Goal: Information Seeking & Learning: Find specific page/section

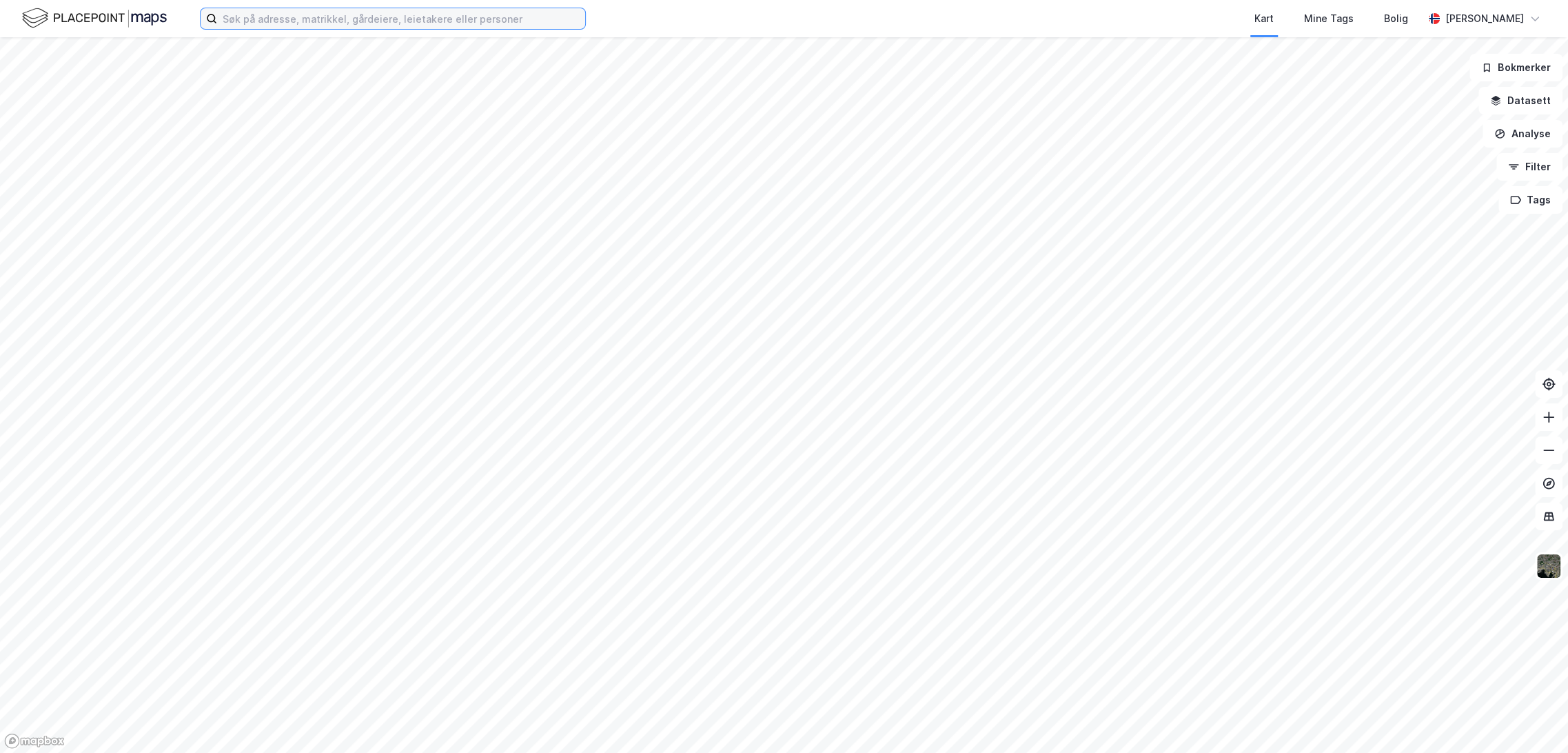
click at [401, 25] on input at bounding box center [401, 19] width 368 height 21
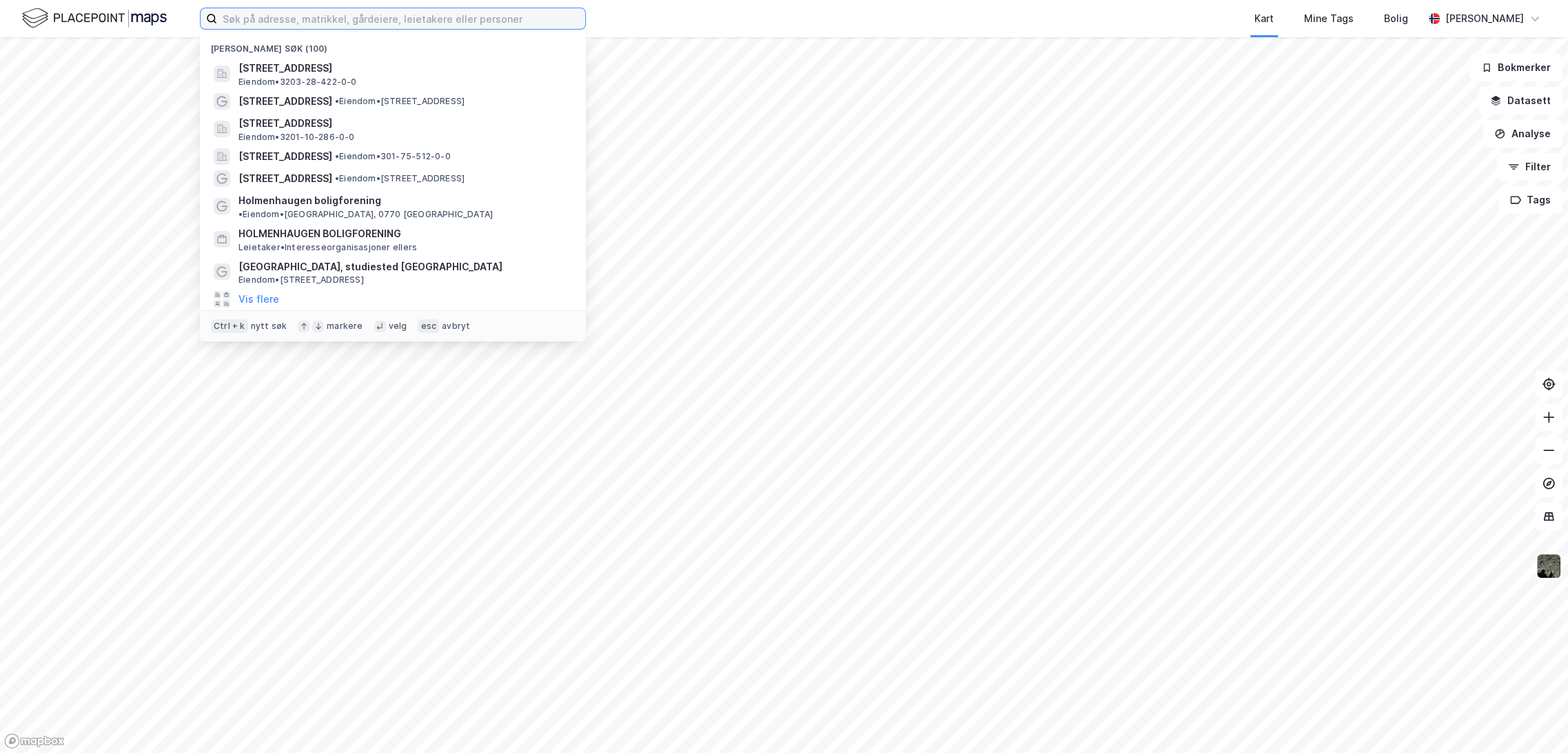
paste input "[STREET_ADDRESS]"
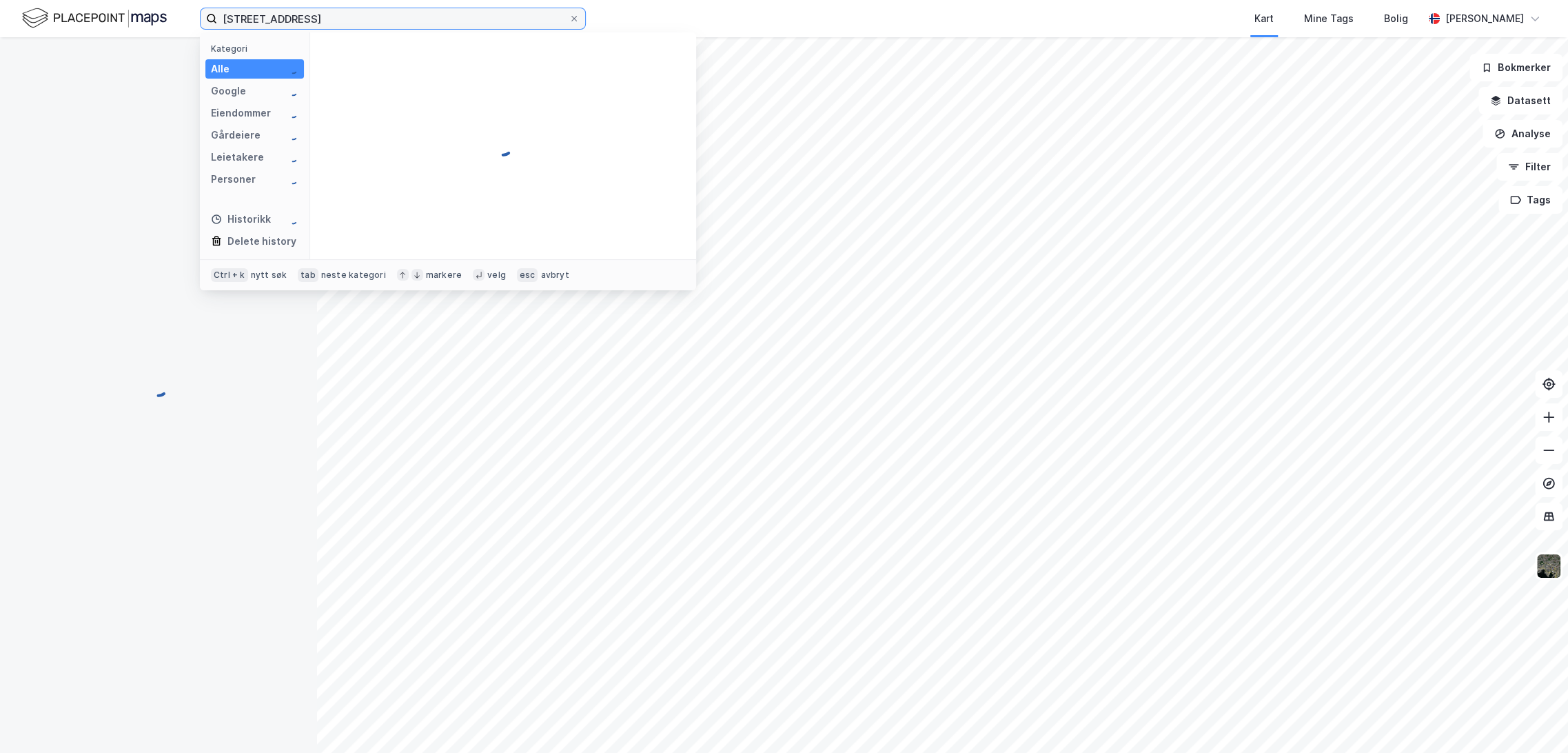
type input "[STREET_ADDRESS]"
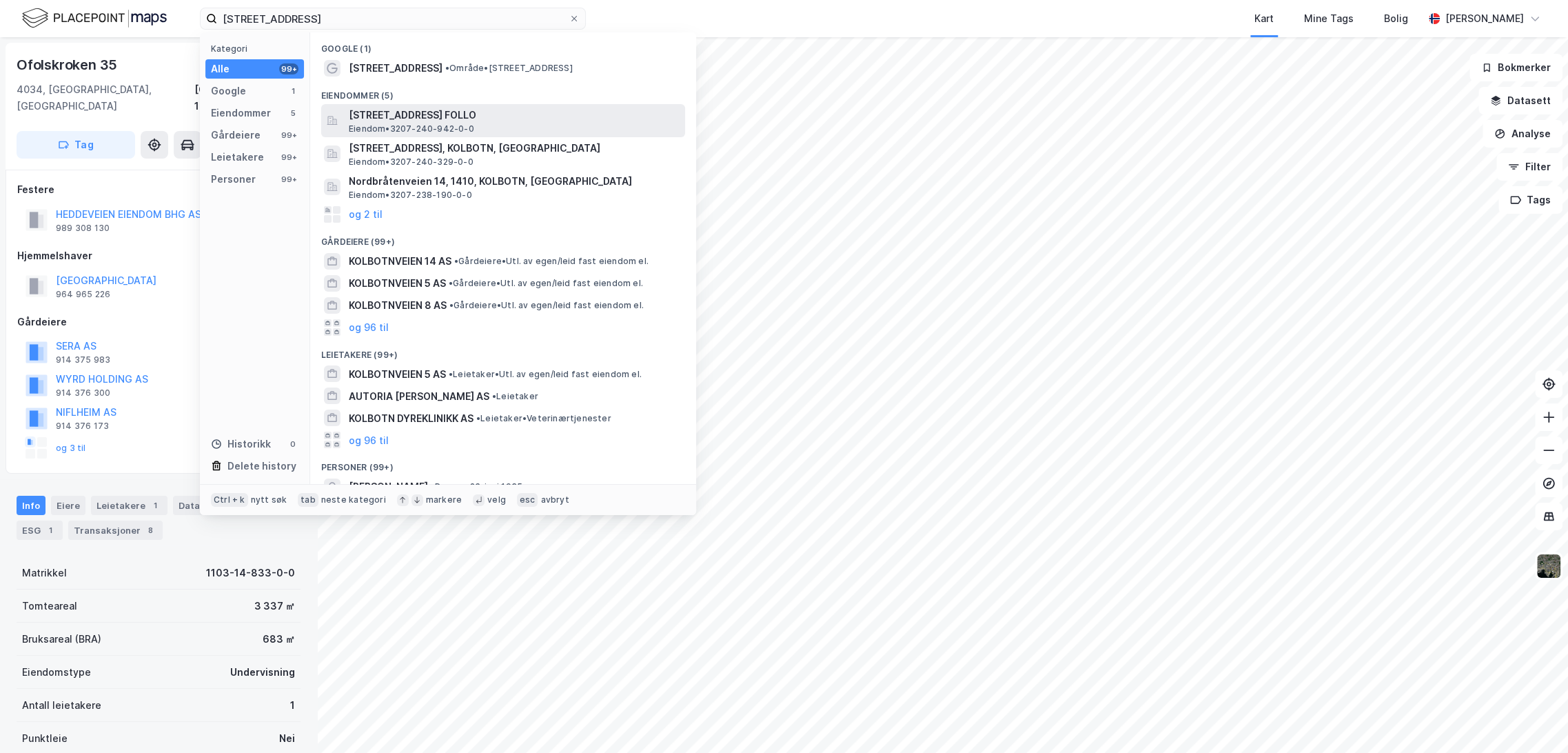
click at [459, 112] on span "[STREET_ADDRESS] FOLLO" at bounding box center [514, 115] width 331 height 17
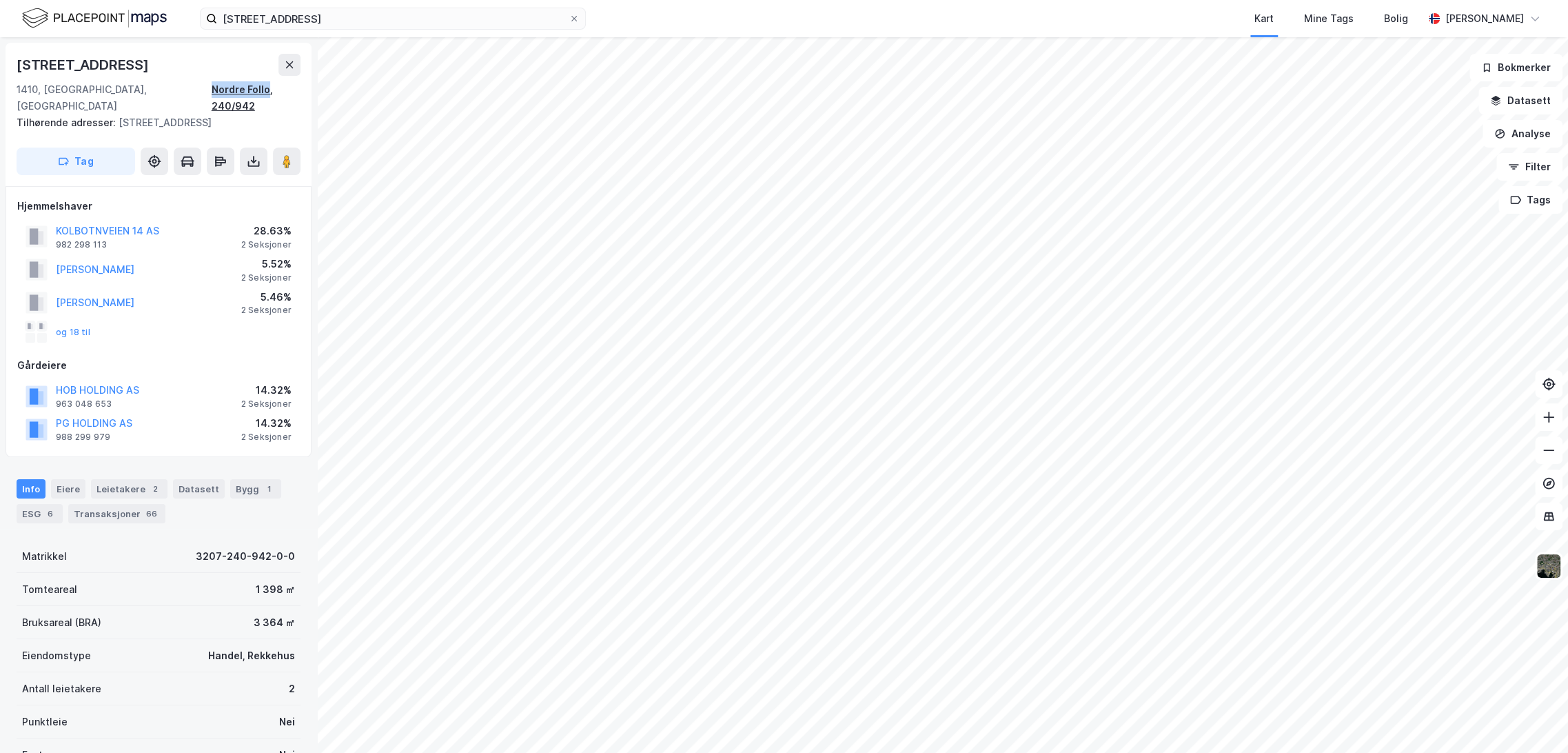
drag, startPoint x: 185, startPoint y: 86, endPoint x: 255, endPoint y: 93, distance: 70.3
click at [255, 93] on div "1410, Kolbotn, Akershus Nordre Follo, 240/942" at bounding box center [159, 98] width 284 height 33
copy div "Nordre Follo"
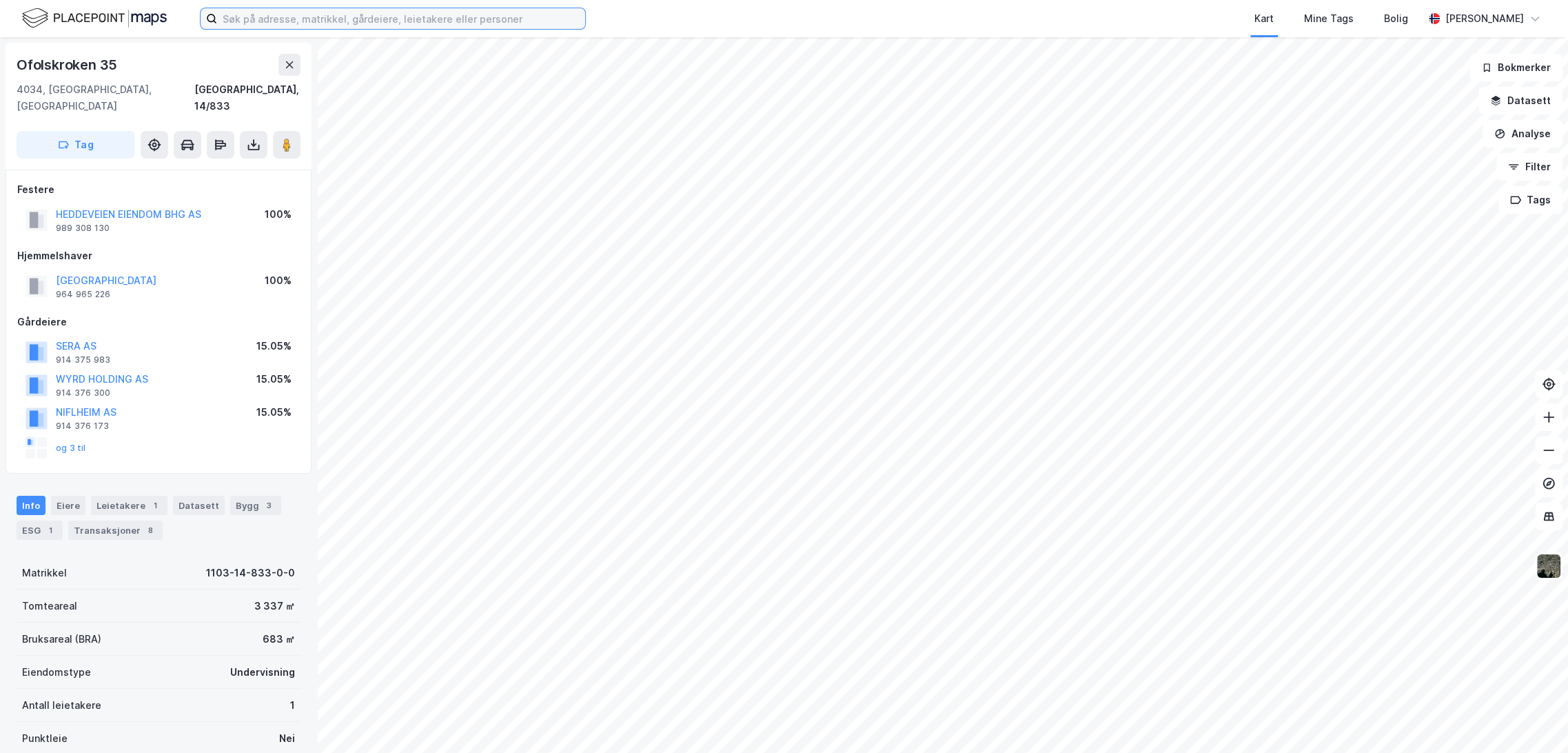
click at [295, 17] on input at bounding box center [401, 19] width 368 height 21
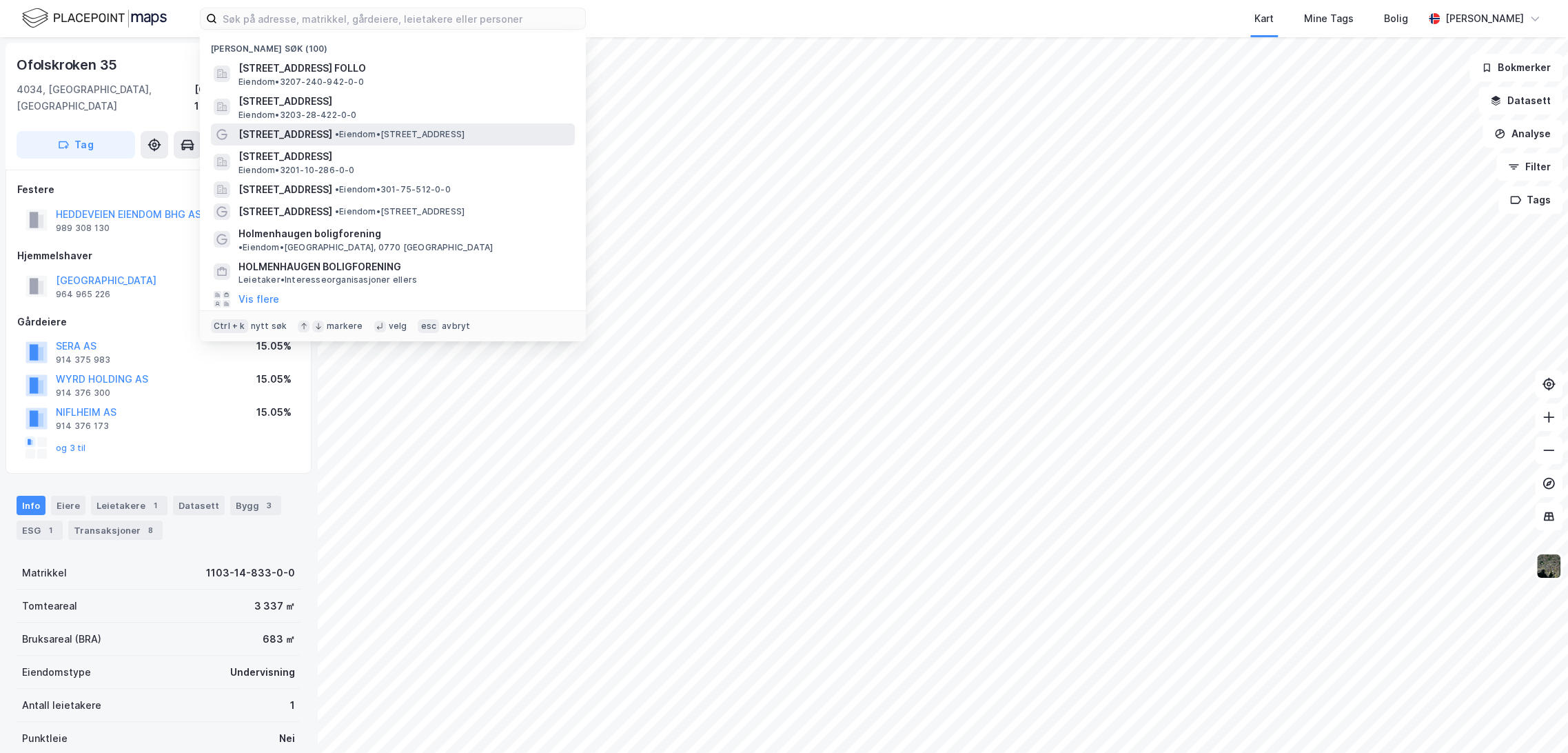
click at [310, 138] on span "[STREET_ADDRESS]" at bounding box center [285, 134] width 94 height 17
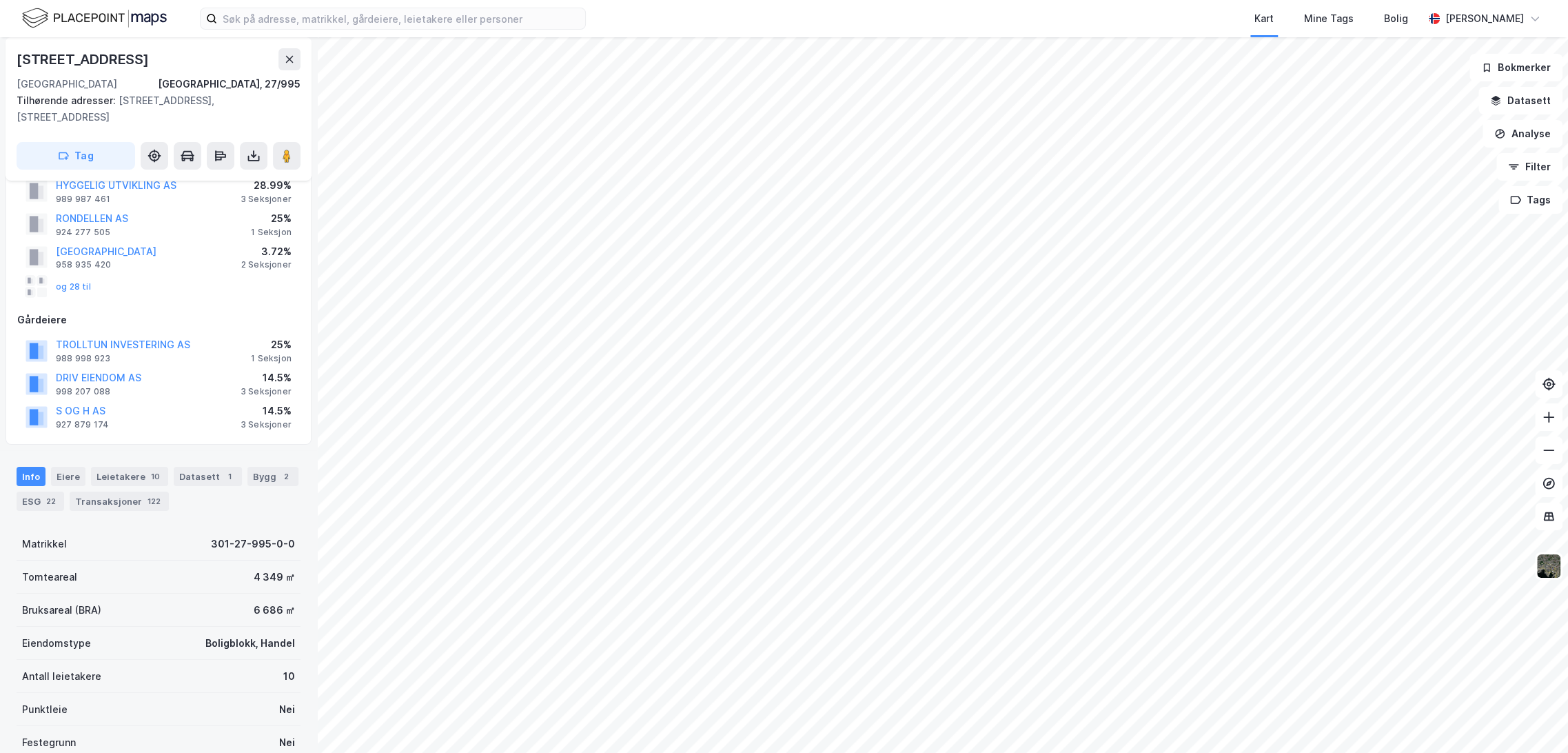
scroll to position [77, 0]
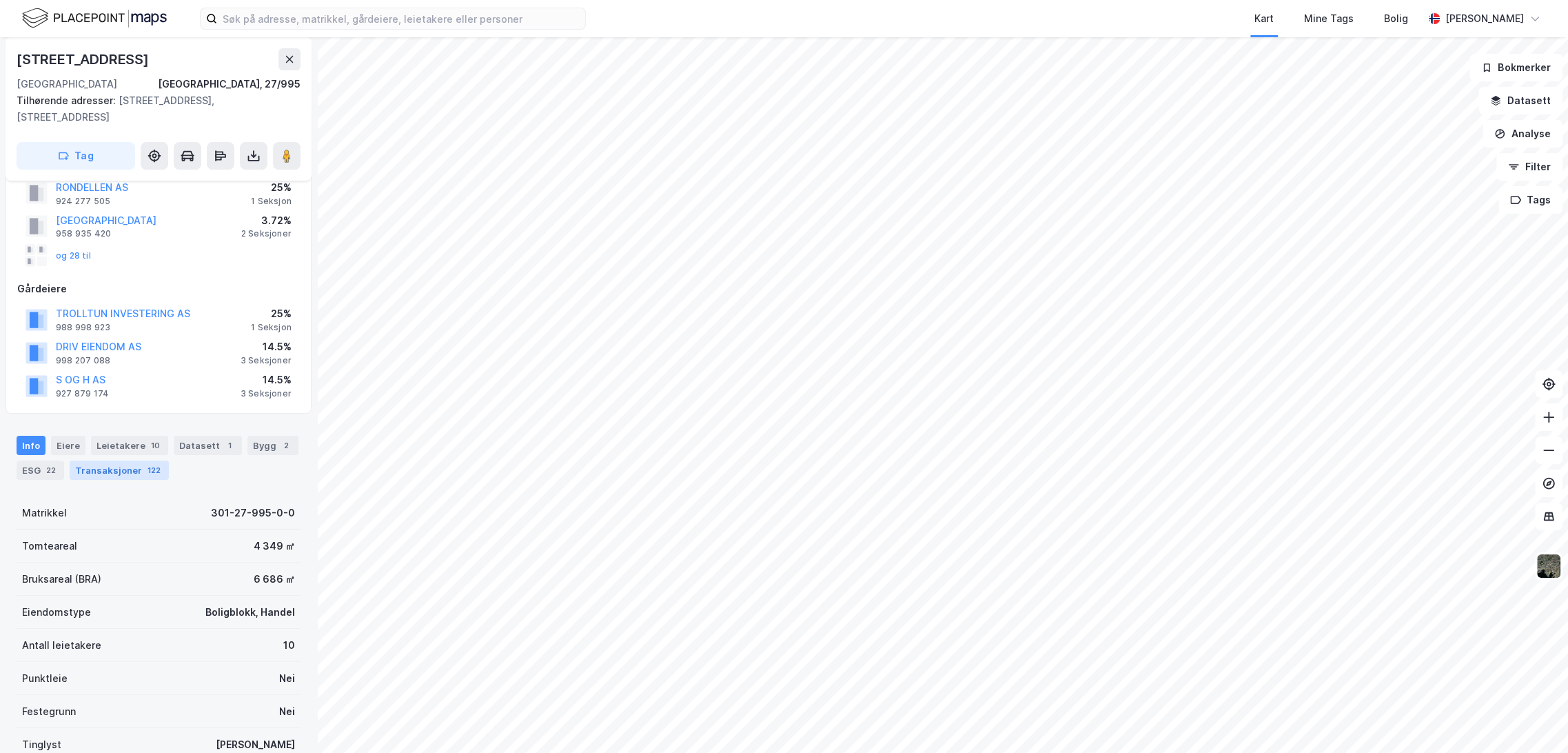
click at [102, 460] on div "Transaksjoner 122" at bounding box center [119, 470] width 99 height 20
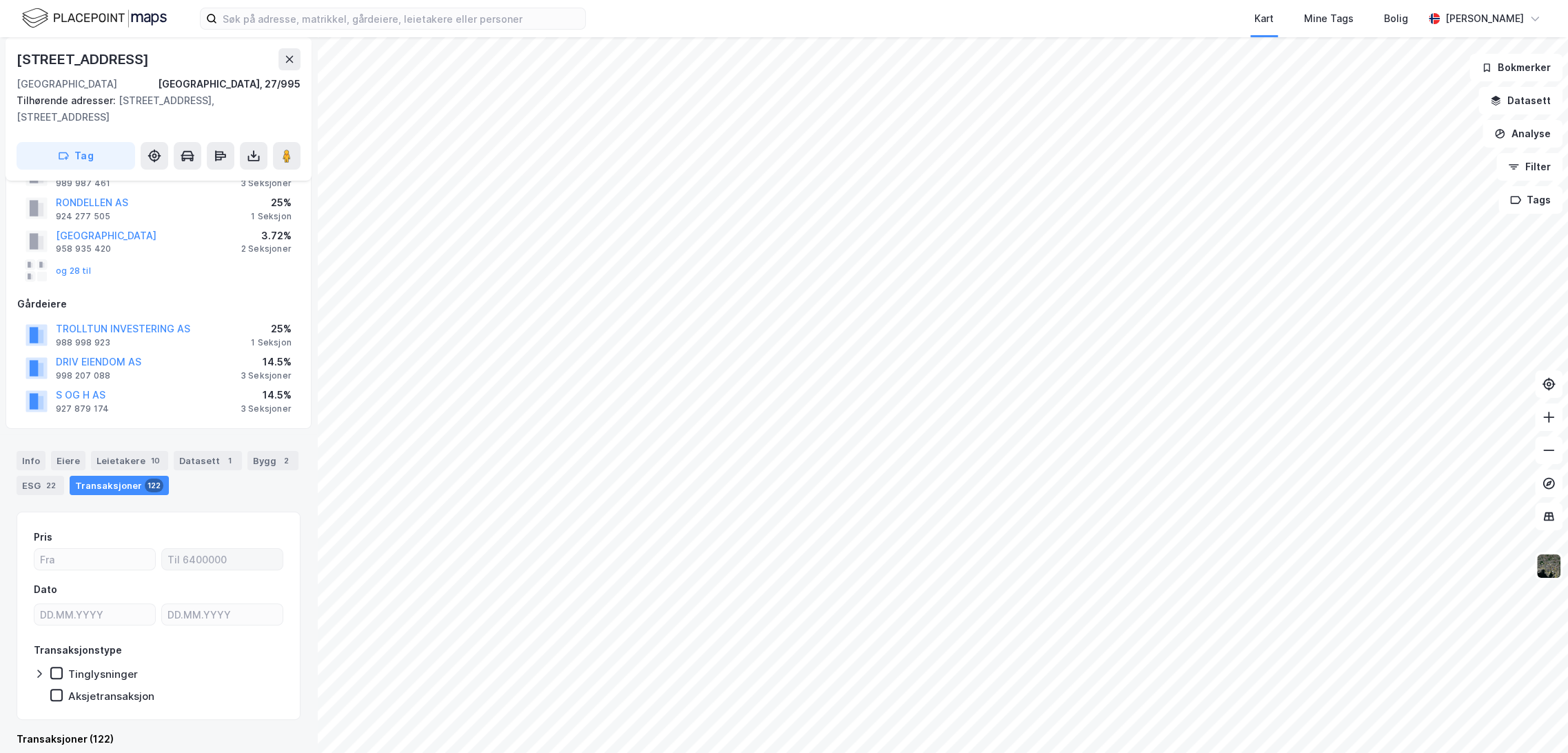
scroll to position [77, 0]
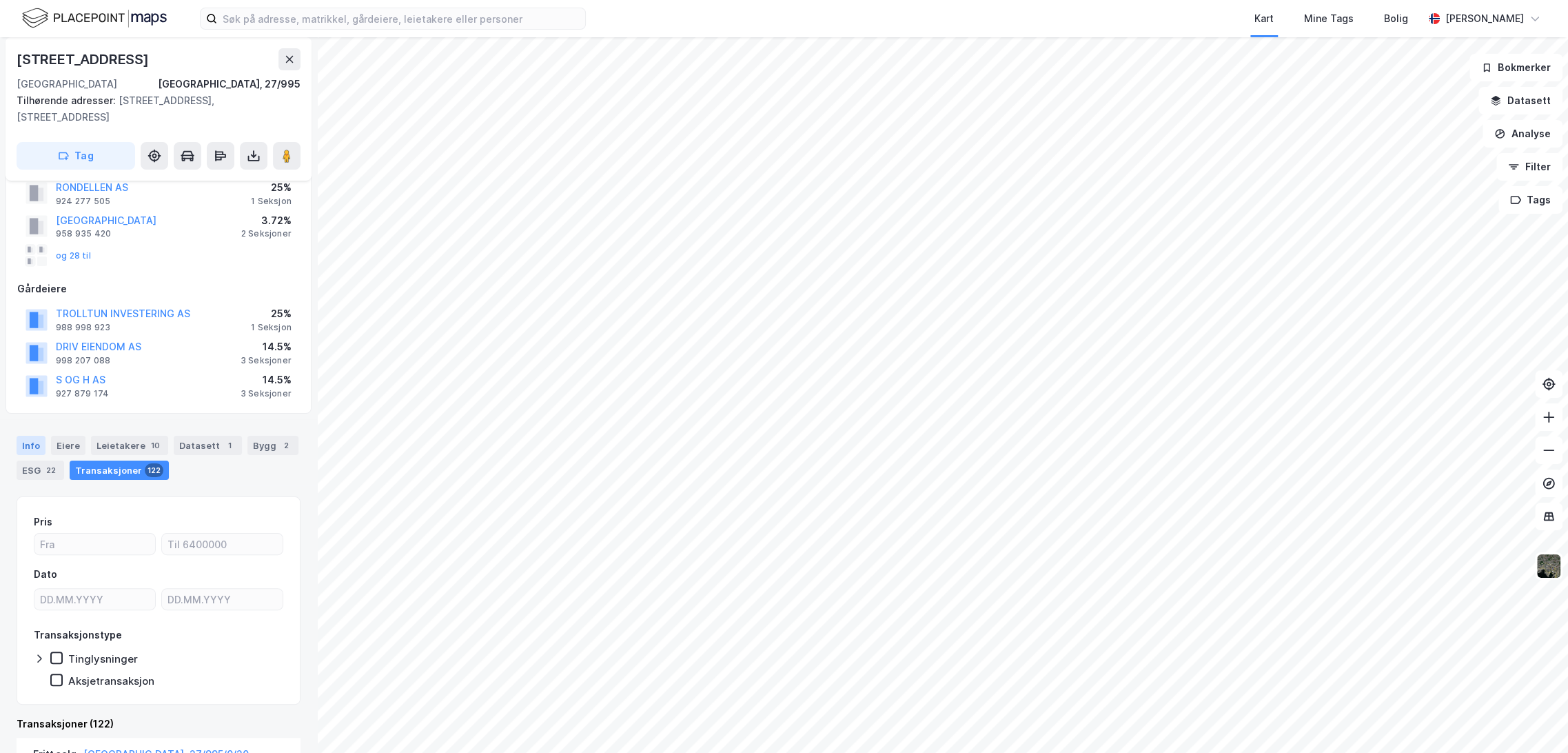
click at [31, 435] on div "Info" at bounding box center [31, 445] width 29 height 20
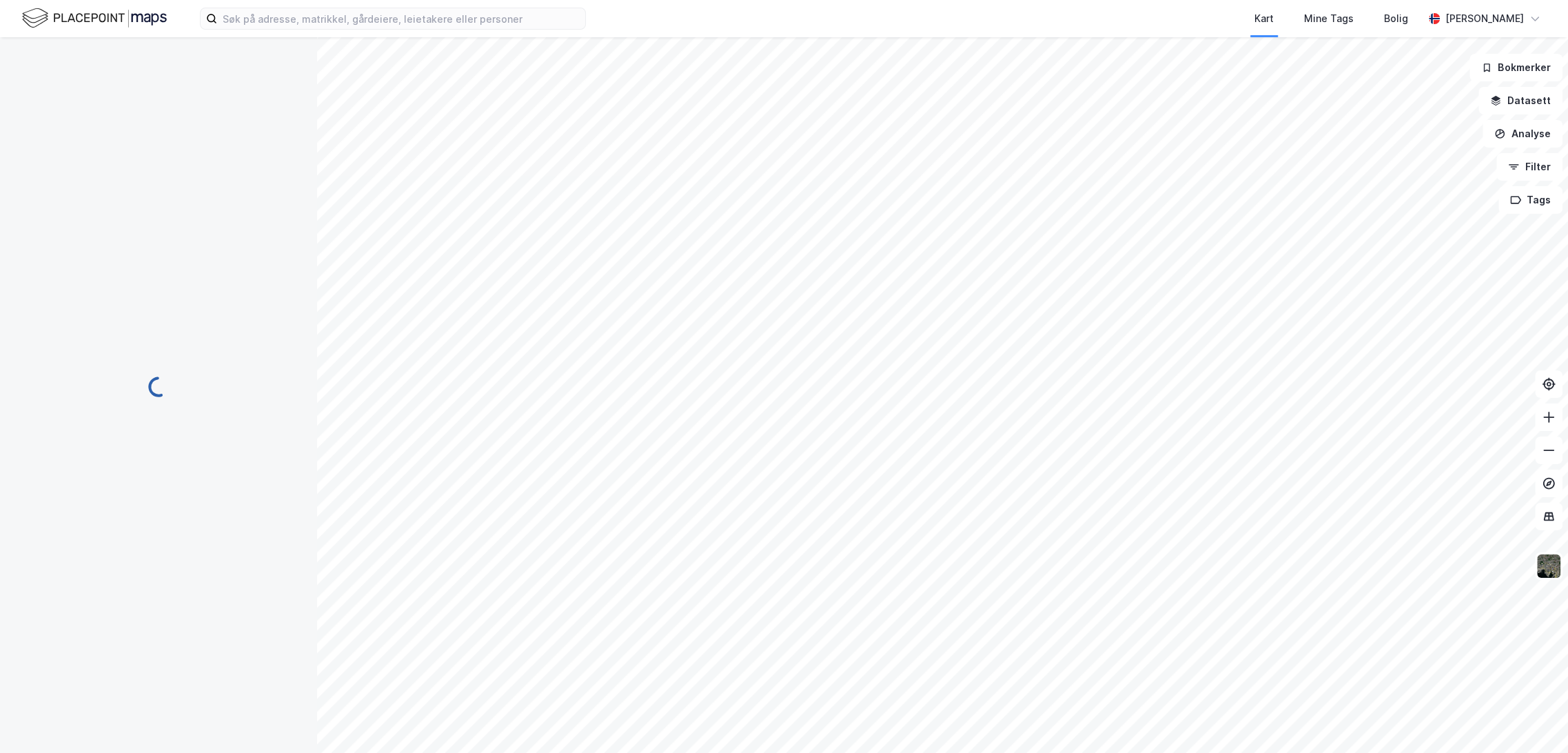
scroll to position [63, 0]
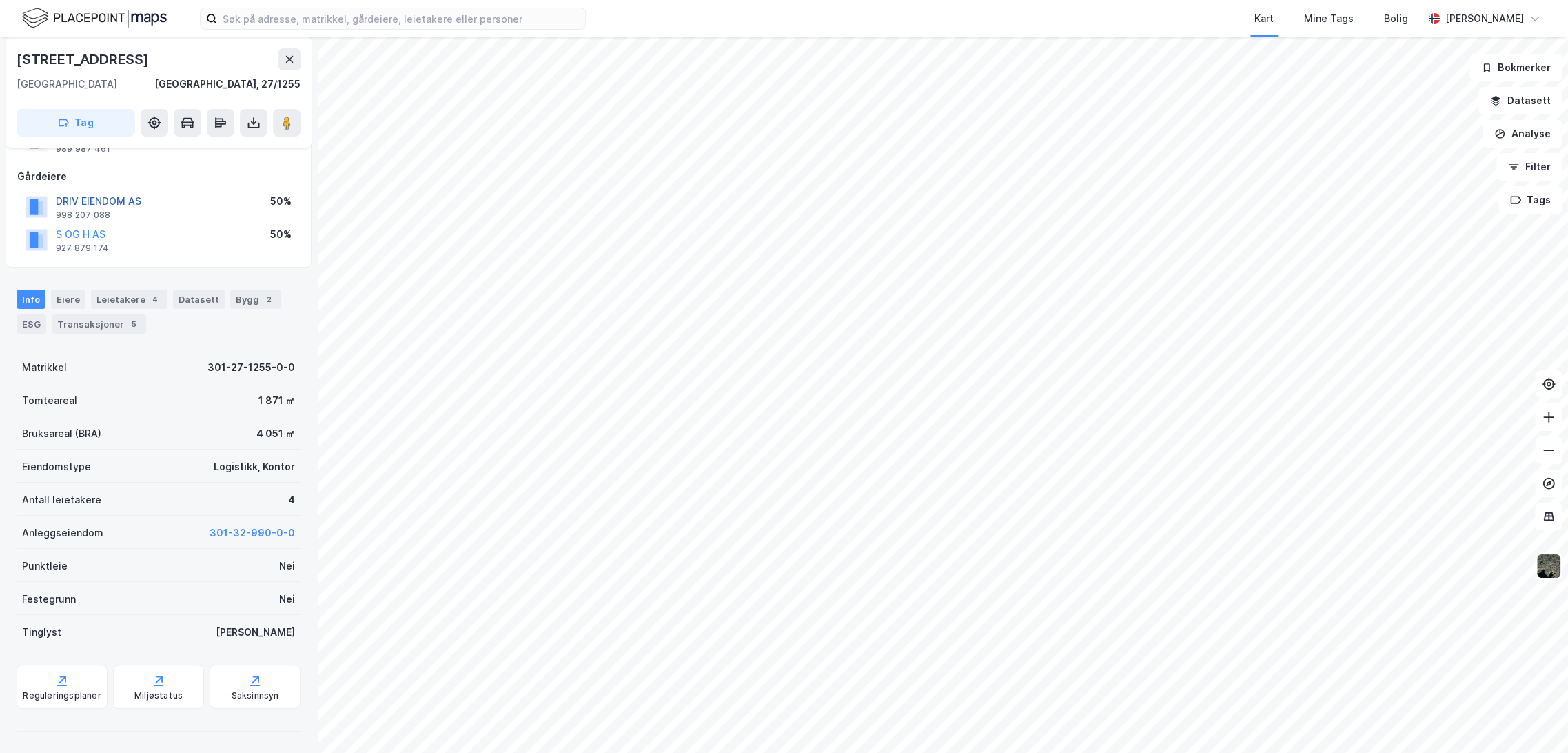
click at [0, 0] on button "DRIV EIENDOM AS" at bounding box center [0, 0] width 0 height 0
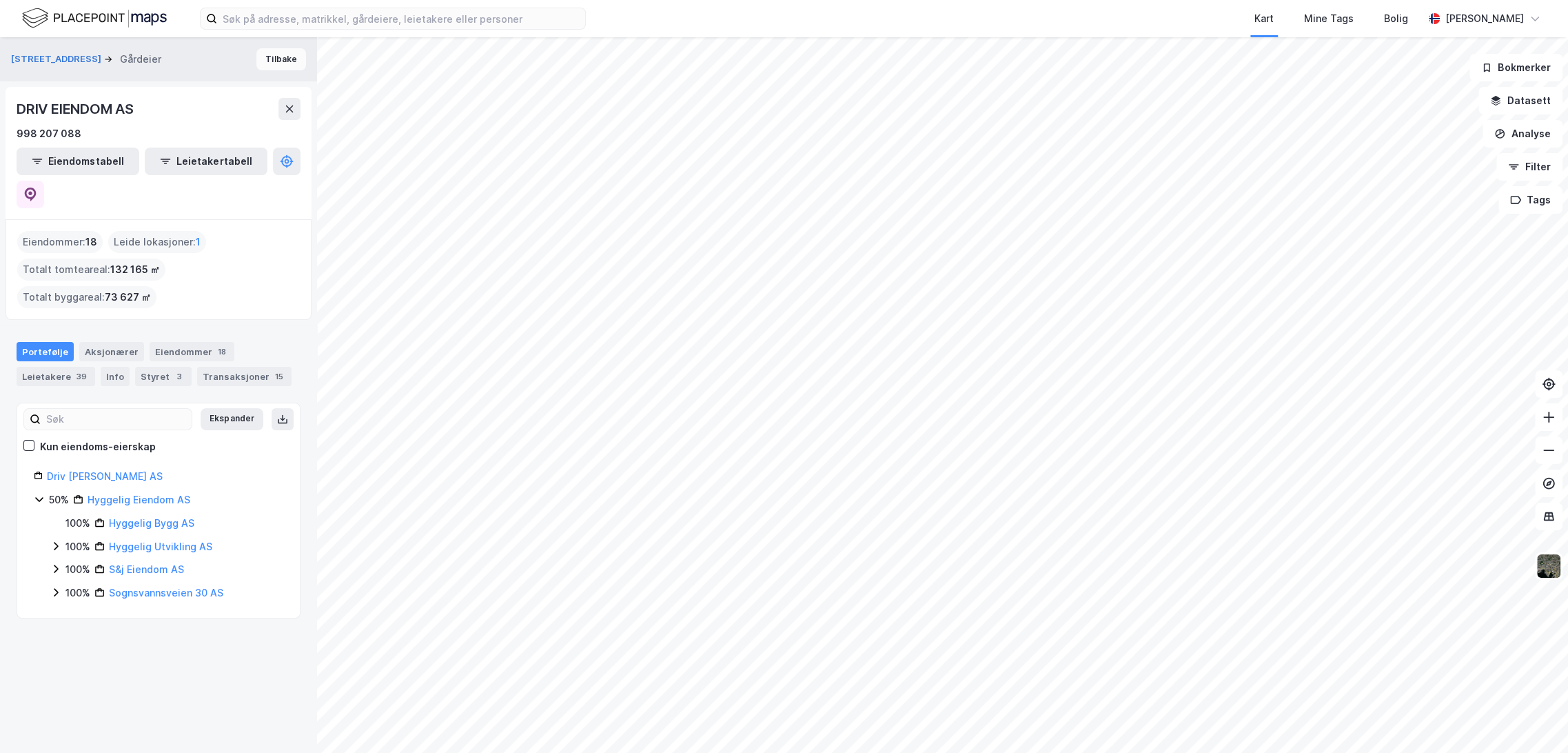
click at [281, 56] on button "Tilbake" at bounding box center [281, 59] width 49 height 22
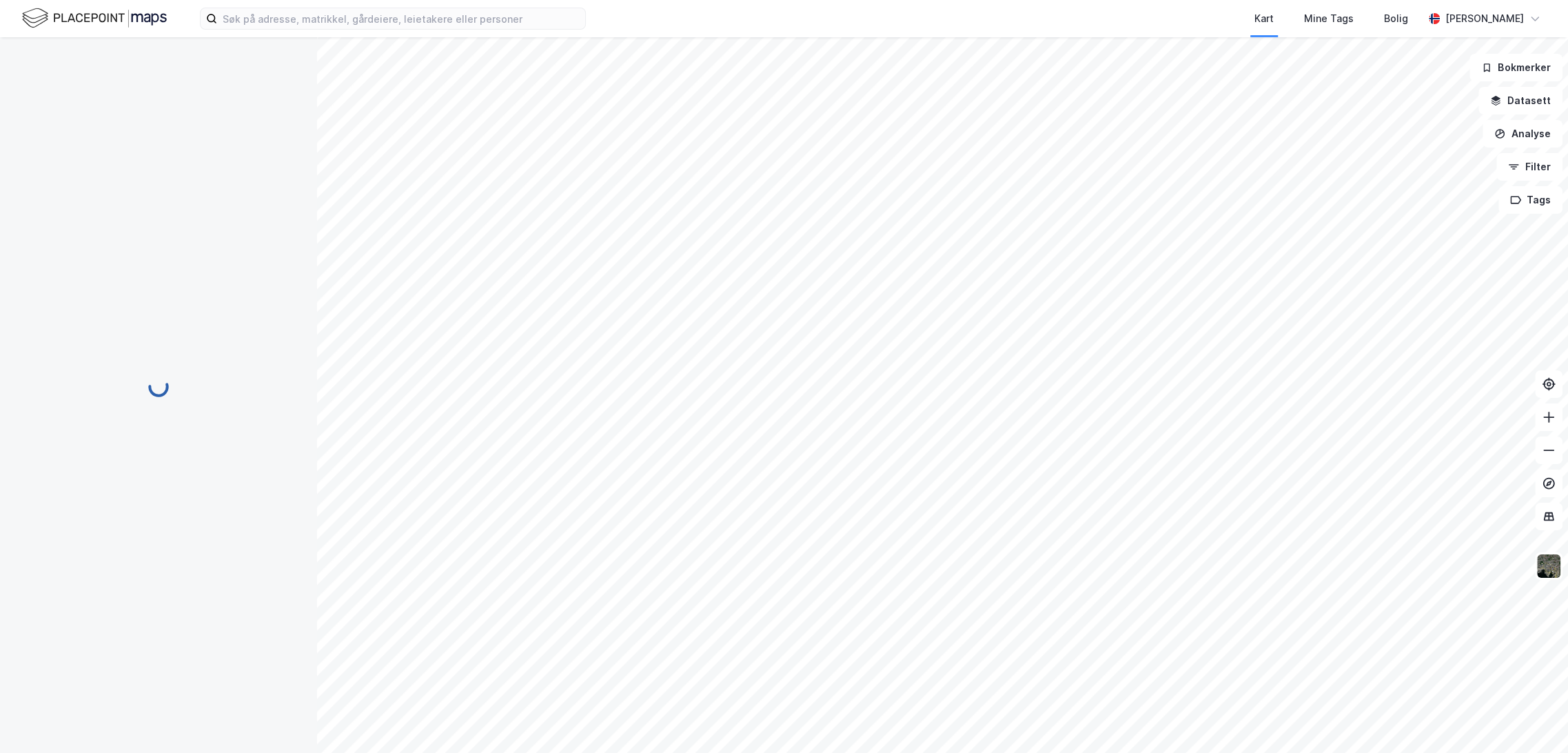
scroll to position [63, 0]
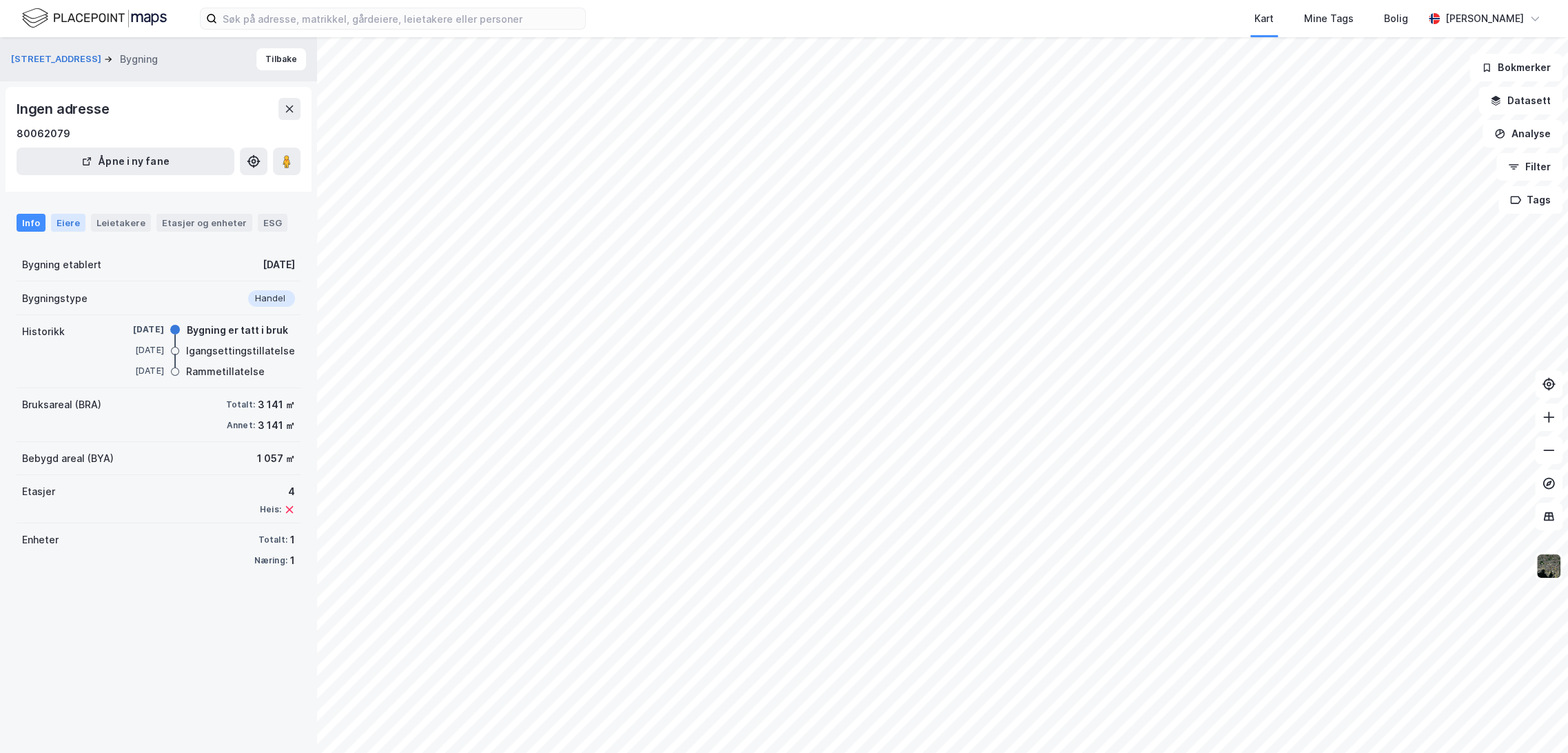
click at [70, 228] on div "Eiere" at bounding box center [68, 223] width 34 height 18
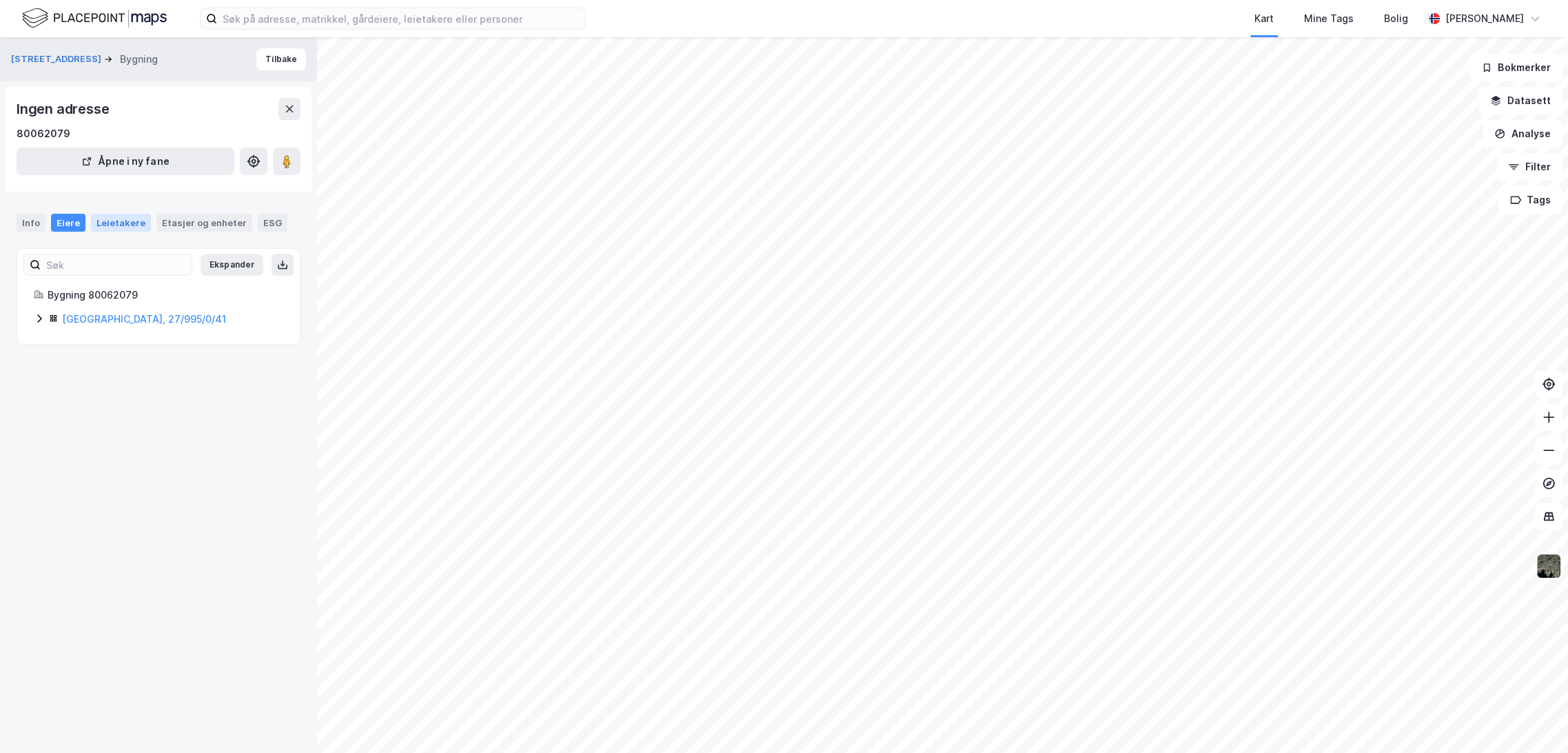
click at [122, 229] on div "Leietakere" at bounding box center [121, 223] width 60 height 18
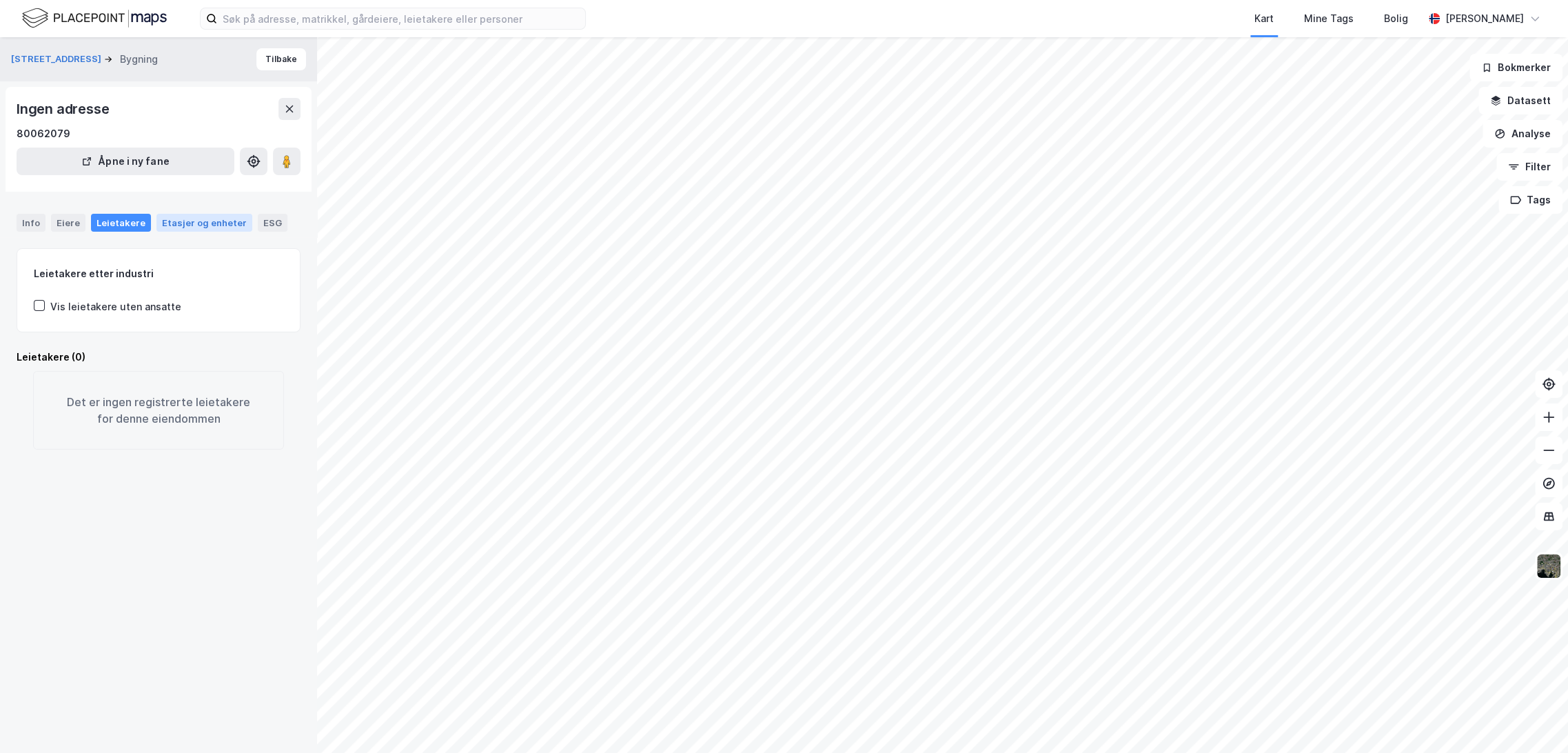
click at [169, 224] on div "Etasjer og enheter" at bounding box center [205, 223] width 85 height 13
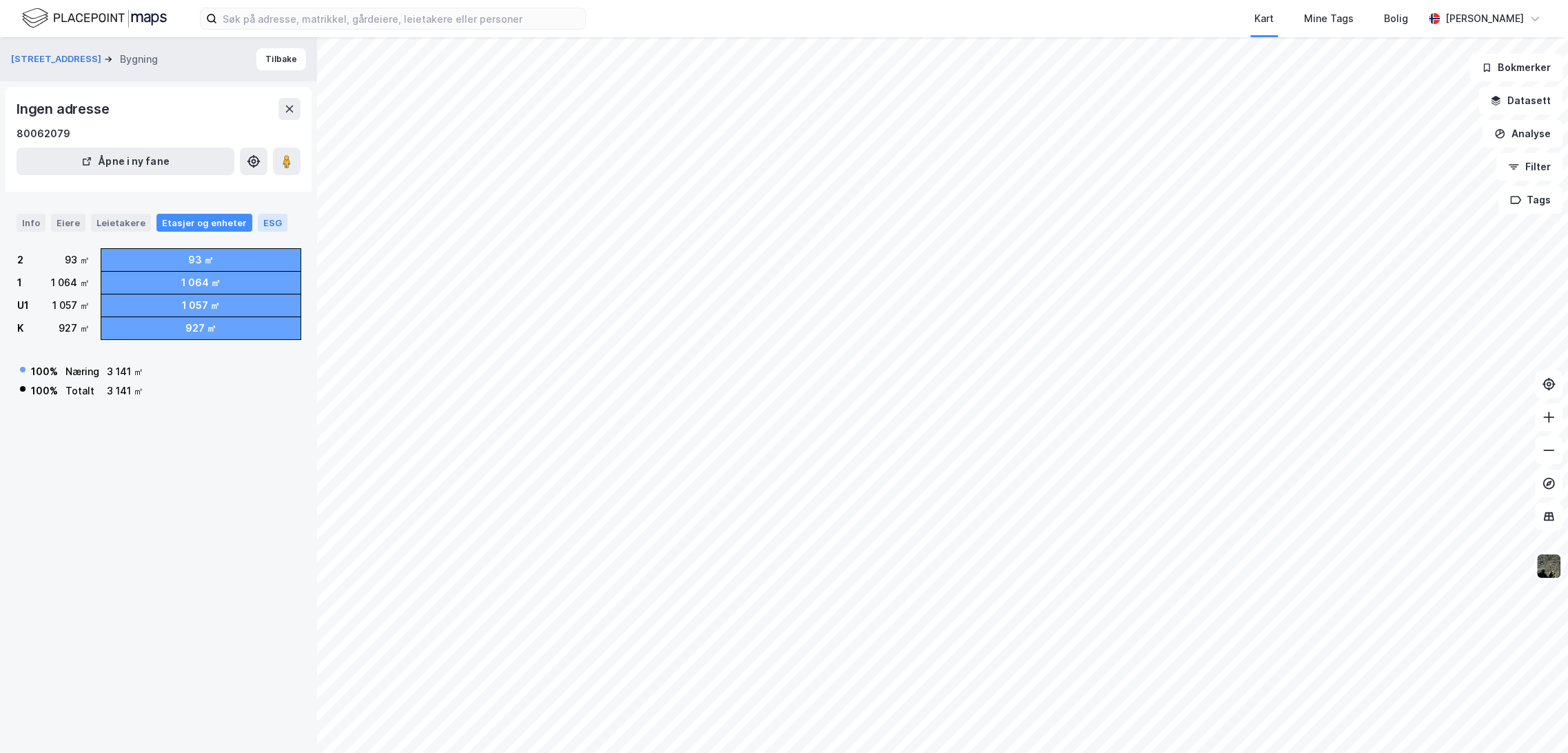
click at [258, 217] on div "ESG" at bounding box center [272, 223] width 30 height 18
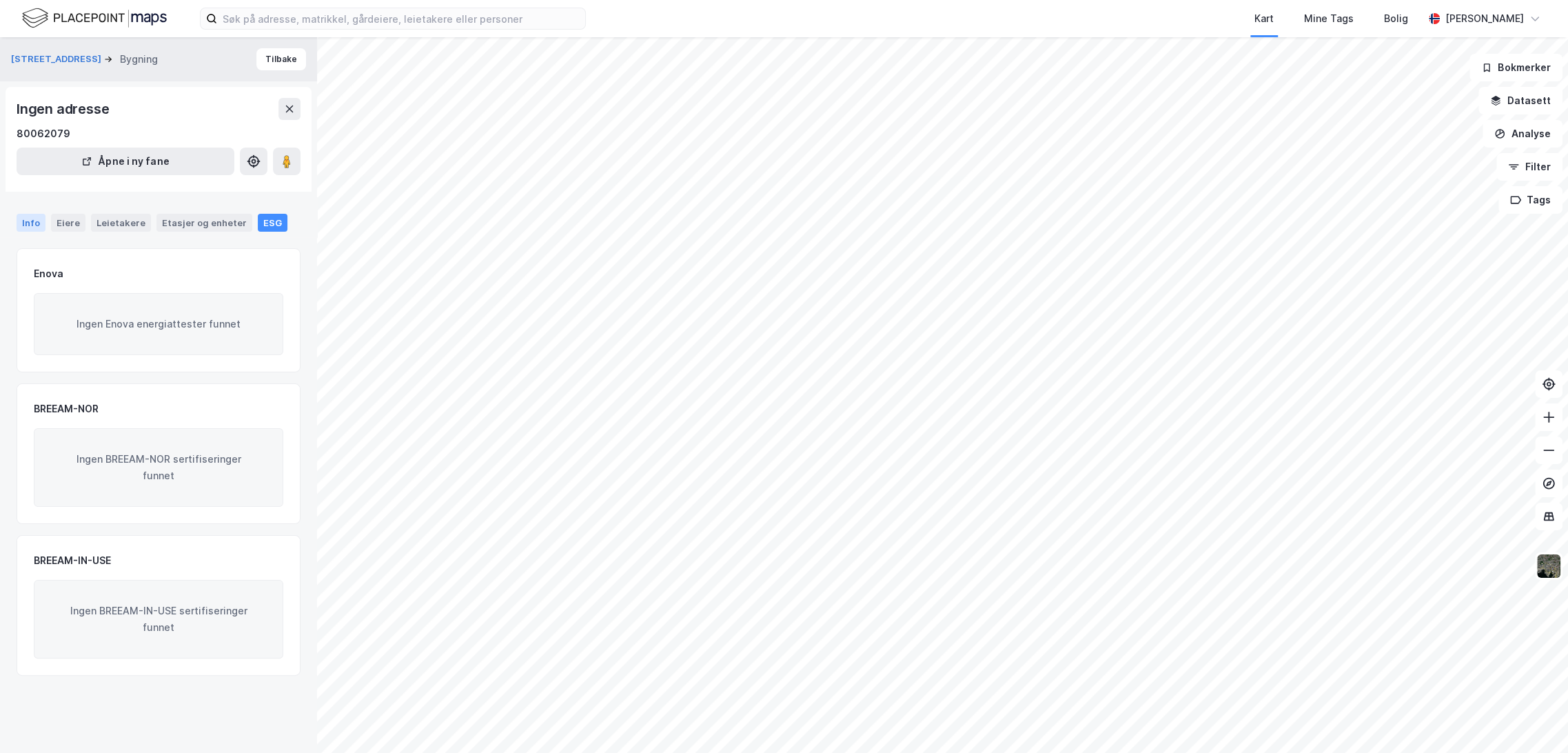
click at [26, 226] on div "Info" at bounding box center [31, 223] width 29 height 18
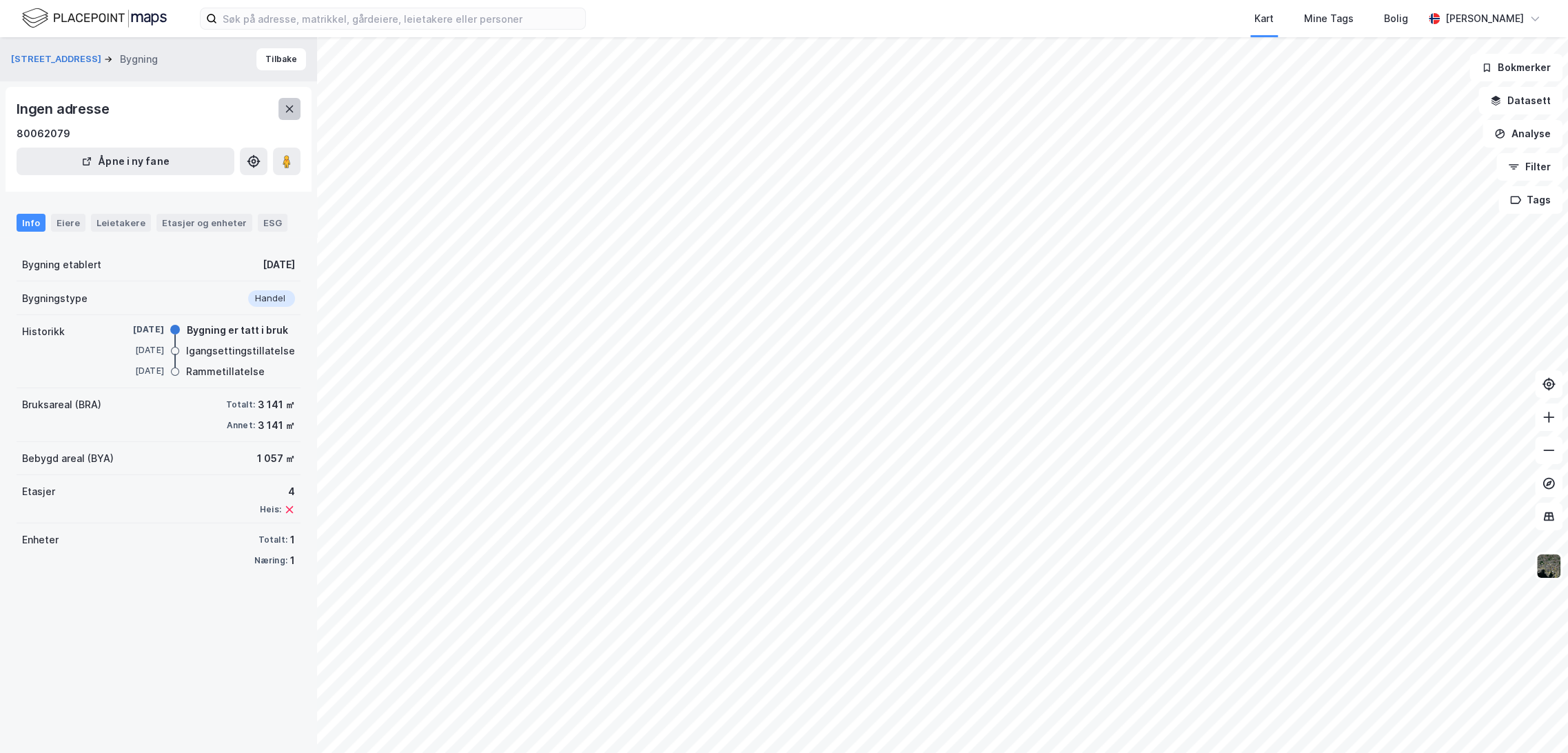
click at [281, 111] on button at bounding box center [290, 109] width 22 height 22
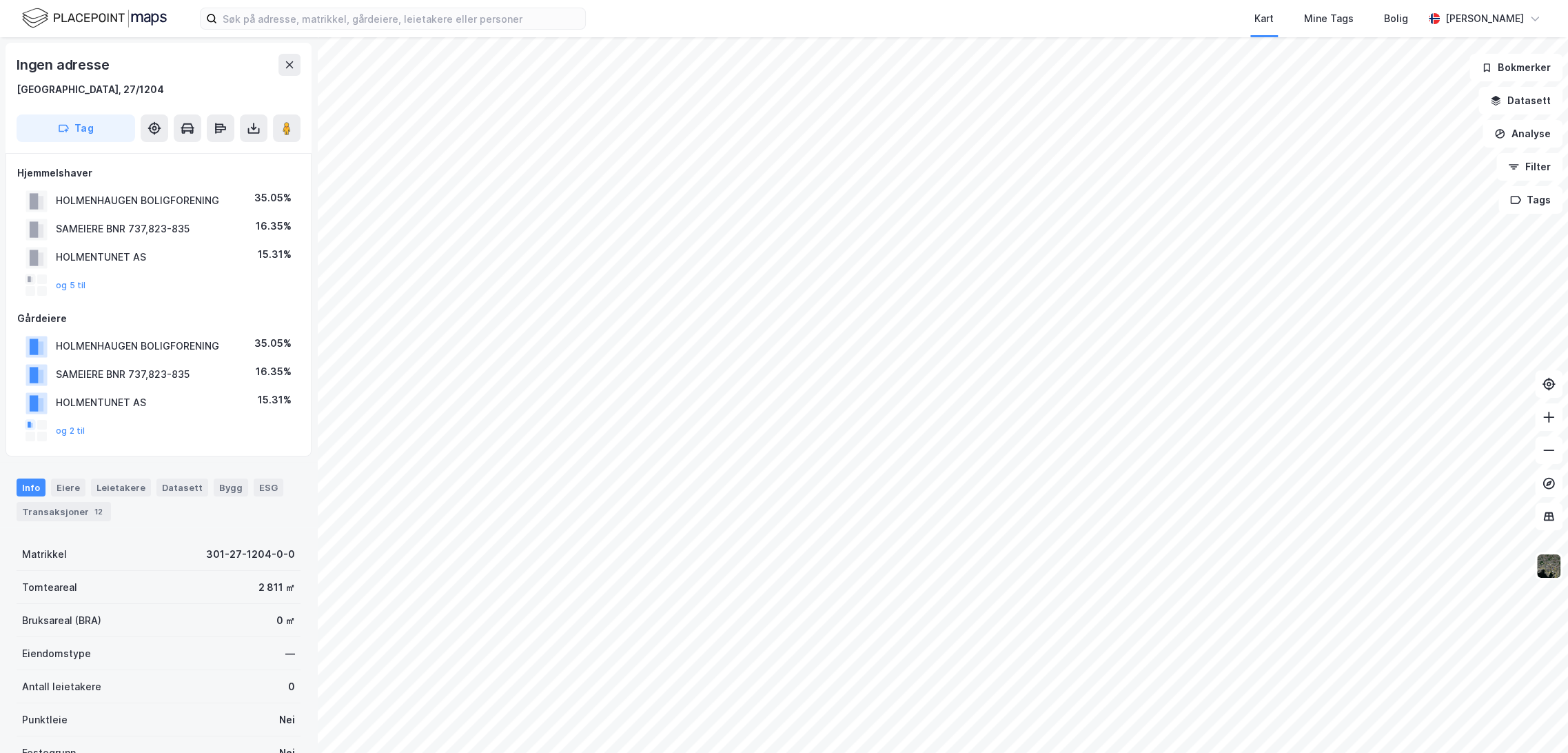
scroll to position [1, 0]
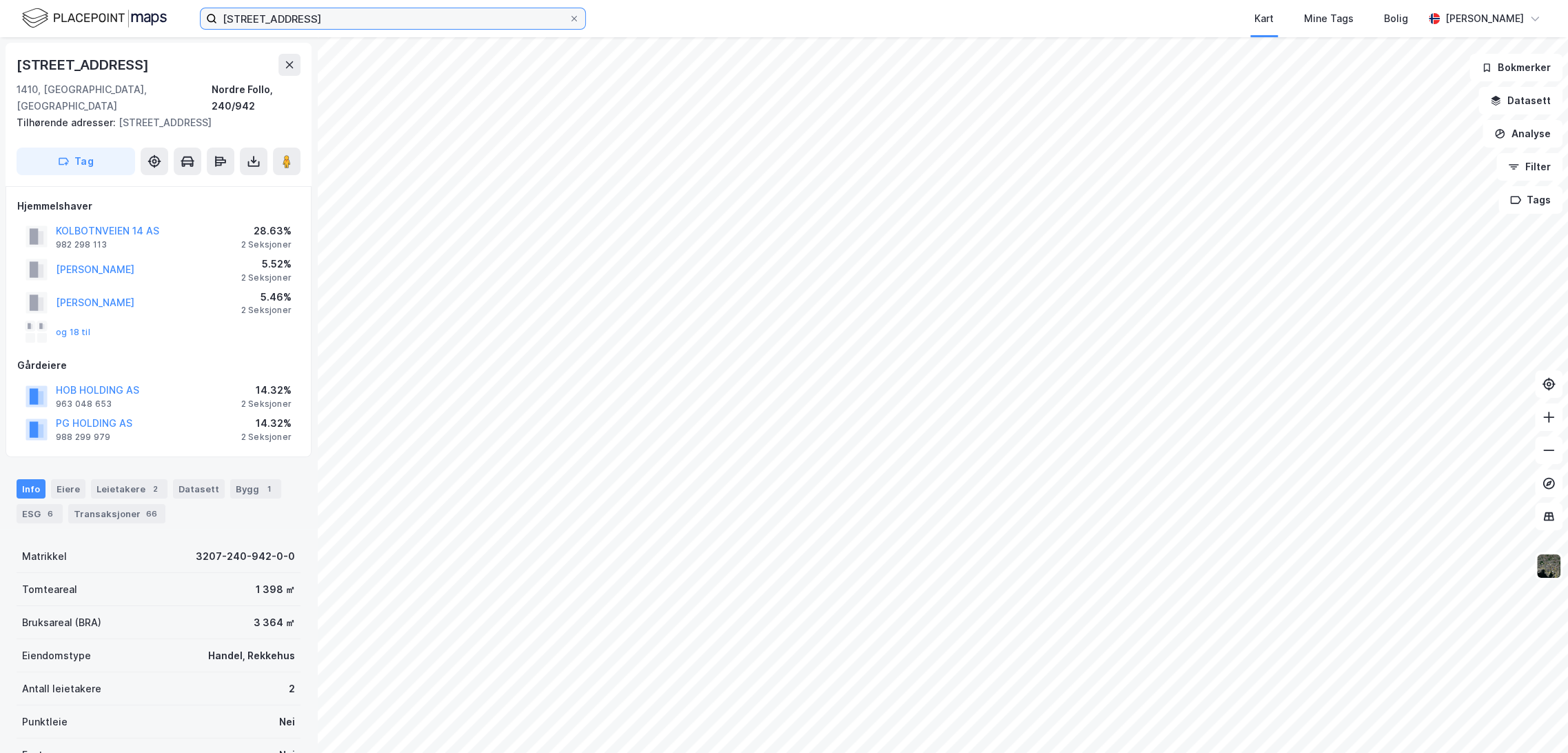
click at [268, 22] on input "[STREET_ADDRESS]" at bounding box center [393, 19] width 352 height 21
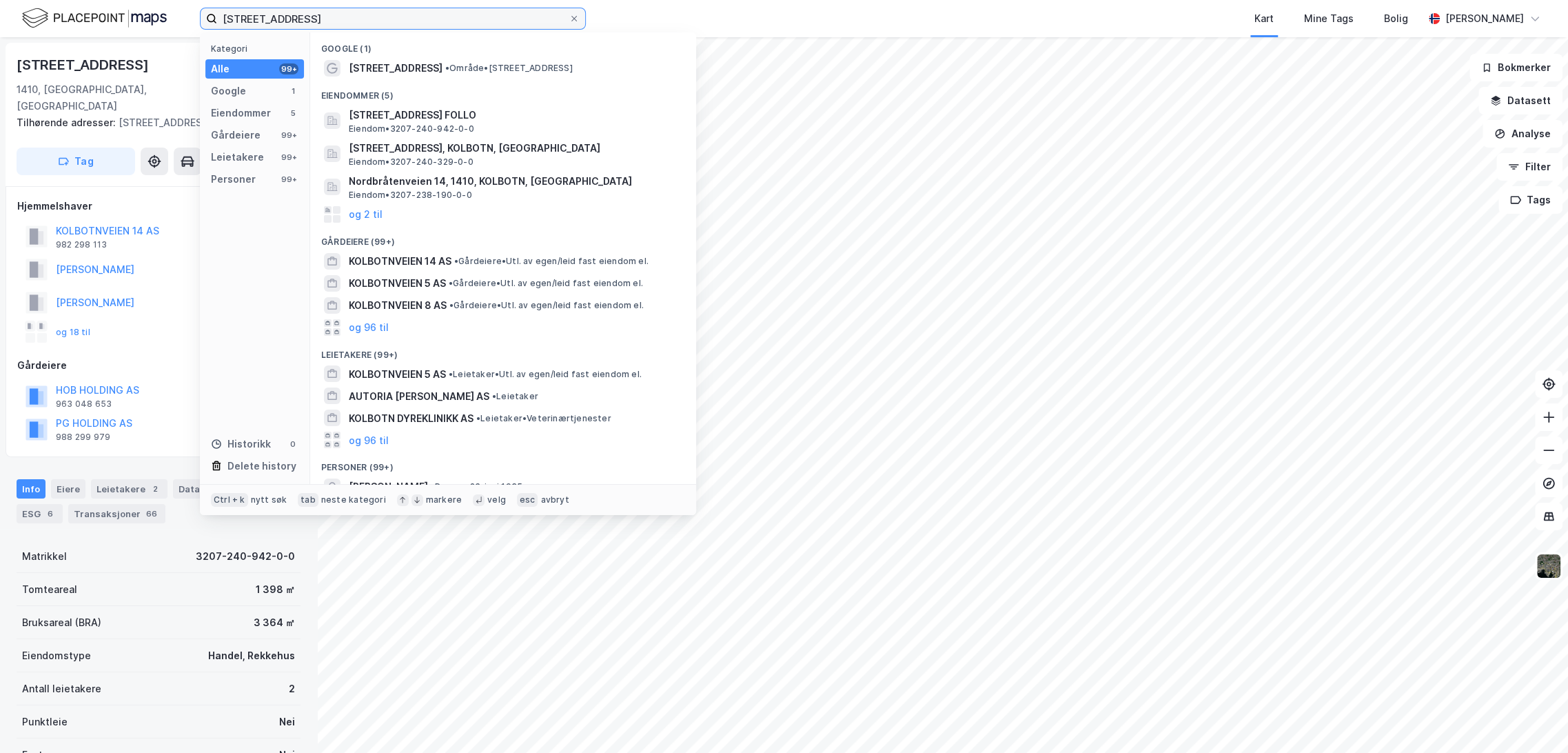
click at [268, 22] on input "[STREET_ADDRESS]" at bounding box center [393, 19] width 352 height 21
click at [269, 22] on input "[STREET_ADDRESS]" at bounding box center [393, 19] width 352 height 21
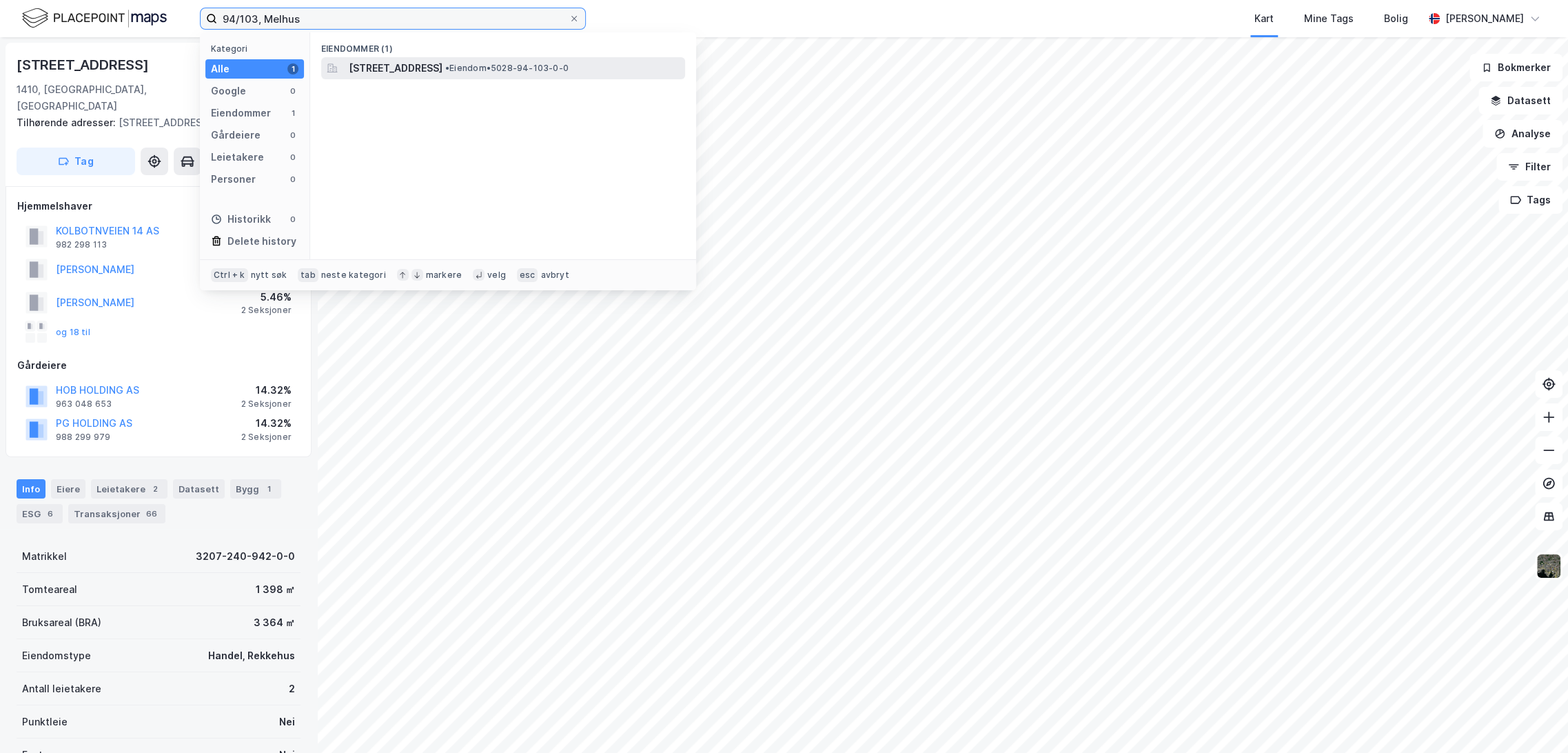
type input "94/103, Melhus"
click at [401, 70] on span "[STREET_ADDRESS]" at bounding box center [396, 68] width 94 height 17
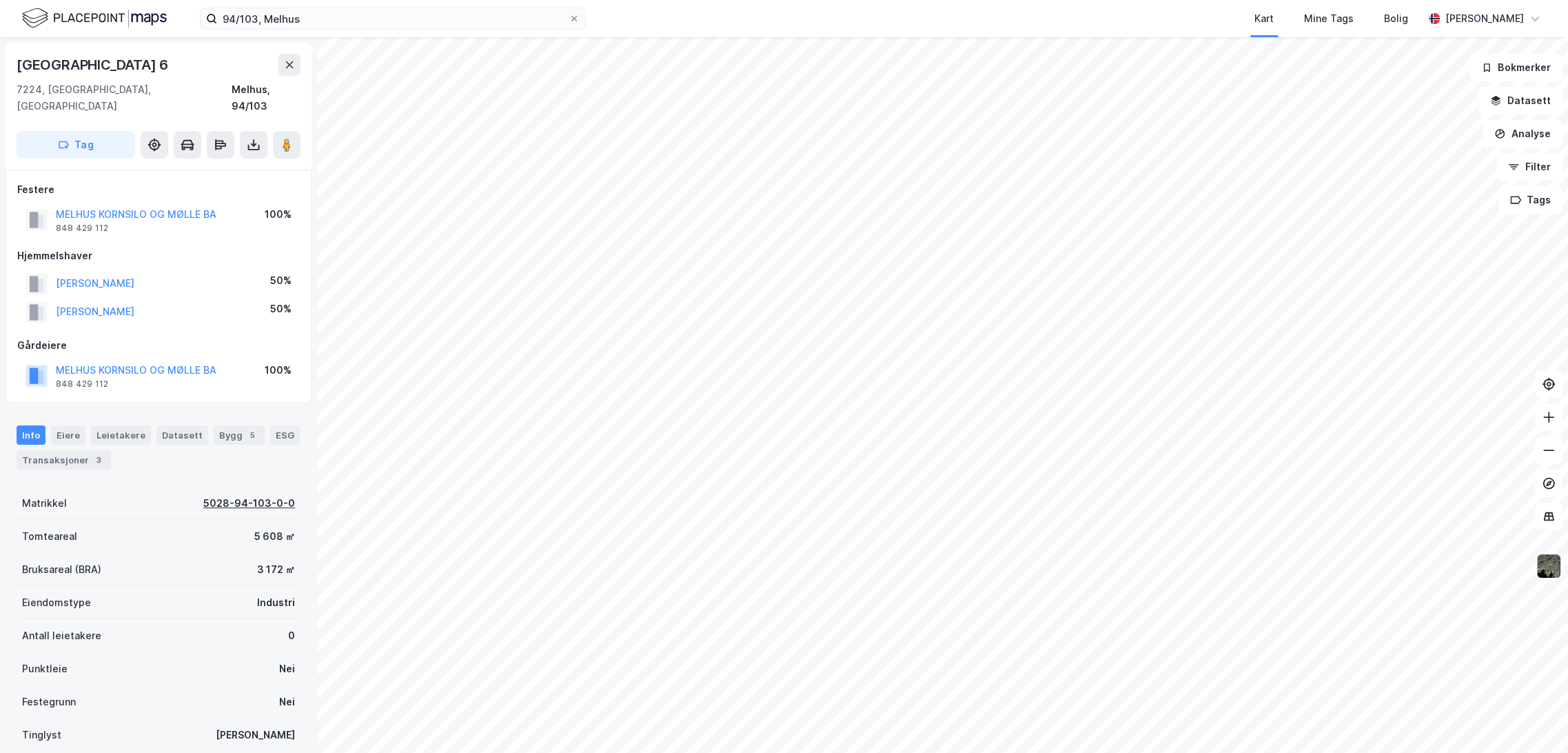
scroll to position [142, 0]
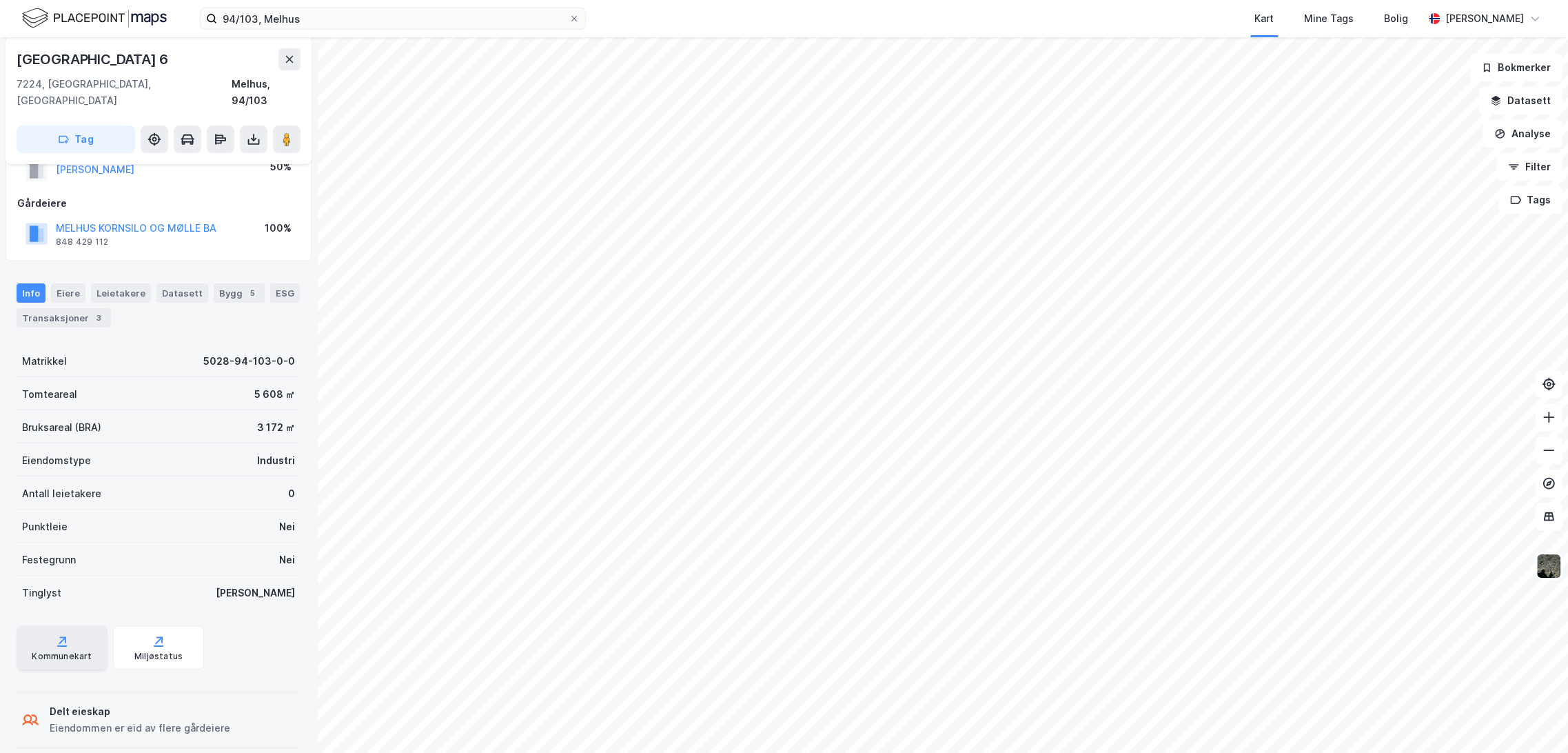
click at [61, 634] on icon at bounding box center [62, 641] width 14 height 14
click at [326, 20] on input "94/103, Melhus" at bounding box center [393, 19] width 352 height 21
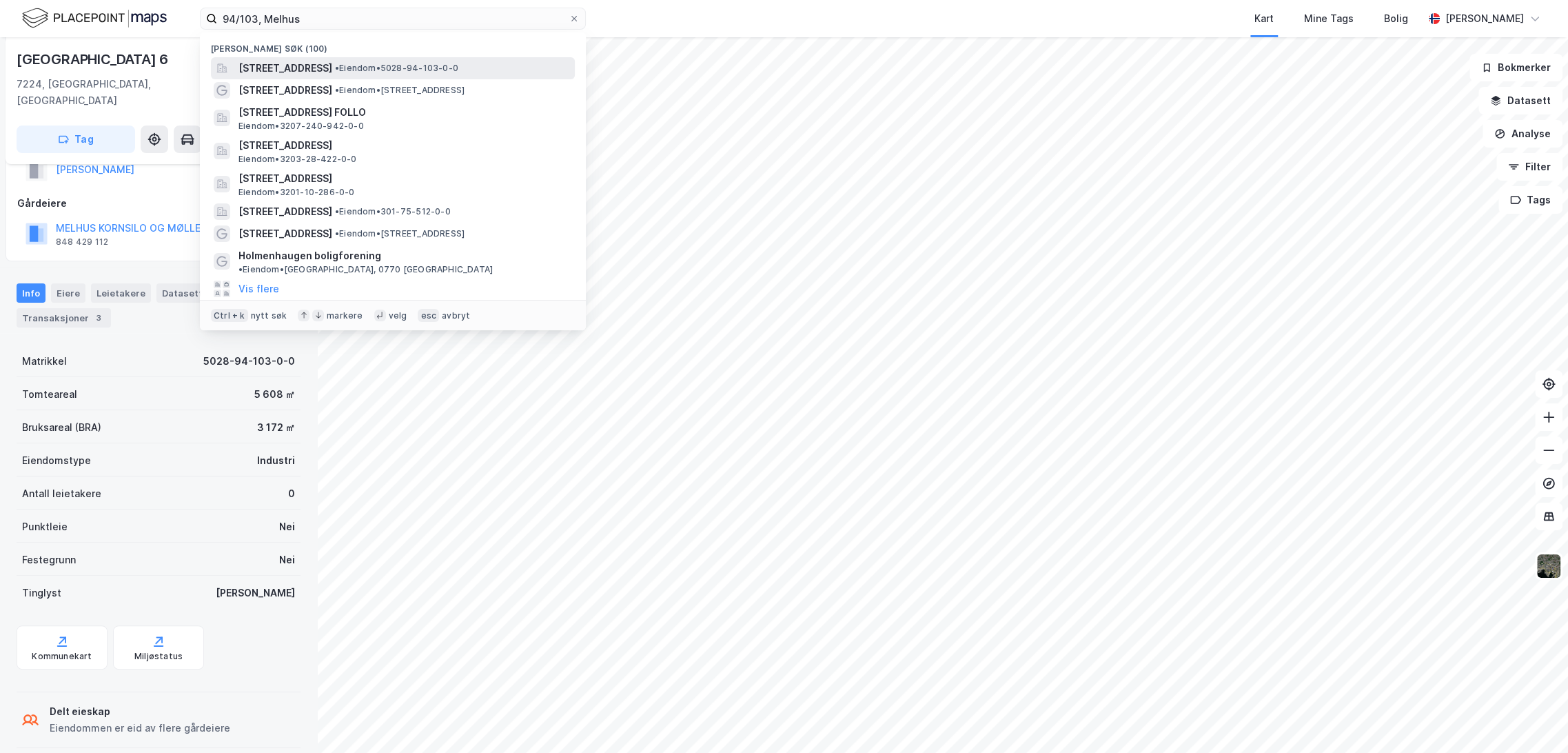
click at [332, 63] on span "Kuhaugen 6, 7224, MELHUS, MELHUS" at bounding box center [285, 68] width 94 height 17
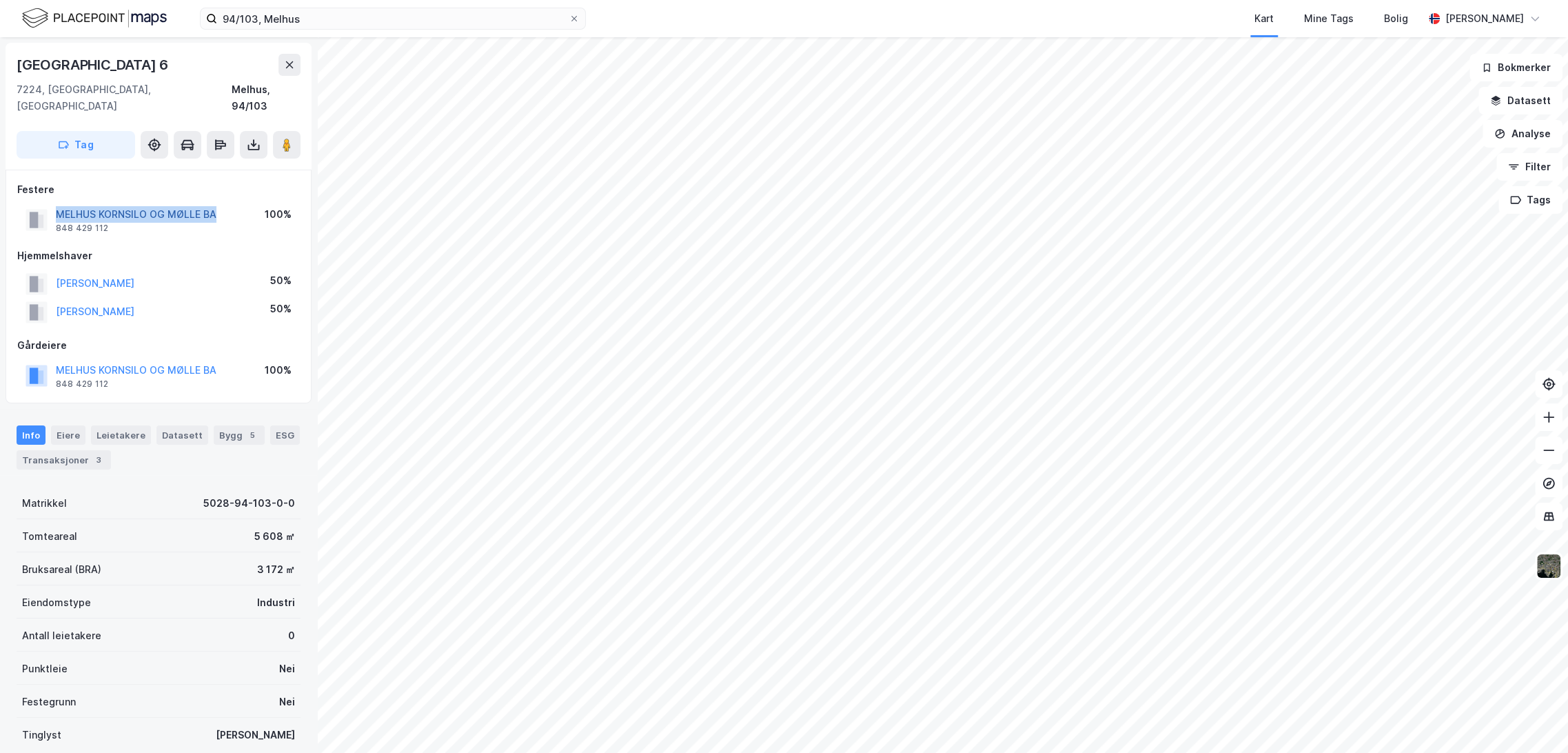
drag, startPoint x: 221, startPoint y: 196, endPoint x: 59, endPoint y: 197, distance: 162.0
click at [59, 203] on div "MELHUS KORNSILO OG MØLLE BA 848 429 112 100%" at bounding box center [159, 219] width 283 height 33
click at [0, 0] on button "MELHUS KORNSILO OG MØLLE BA" at bounding box center [0, 0] width 0 height 0
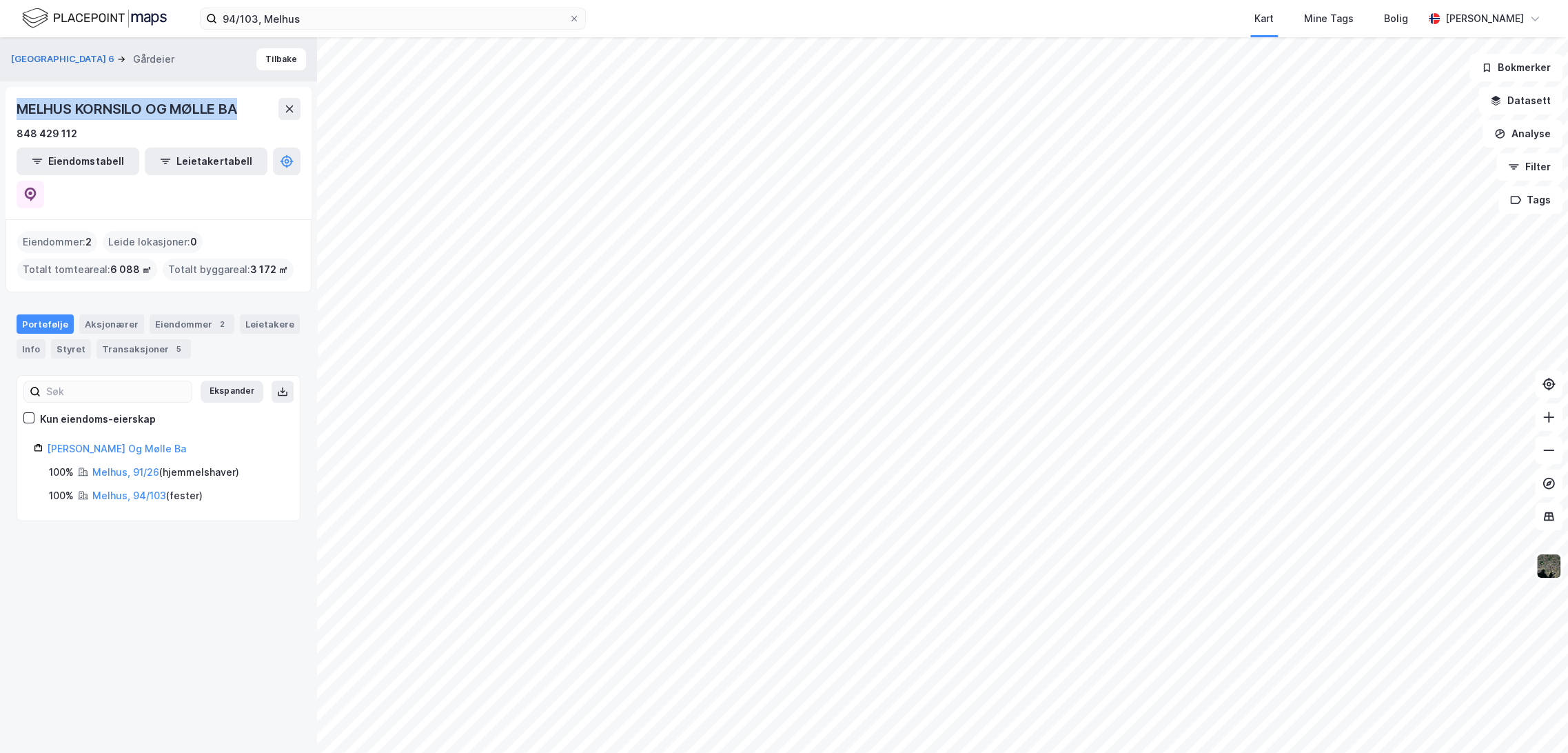
drag, startPoint x: 19, startPoint y: 105, endPoint x: 238, endPoint y: 99, distance: 219.1
click at [238, 99] on div "MELHUS KORNSILO OG MØLLE BA" at bounding box center [128, 109] width 224 height 22
copy div "MELHUS KORNSILO OG MØLLE BA"
click at [44, 180] on button at bounding box center [31, 194] width 28 height 28
click at [132, 442] on link "Melhus Kornsilo Og Mølle Ba" at bounding box center [116, 448] width 139 height 12
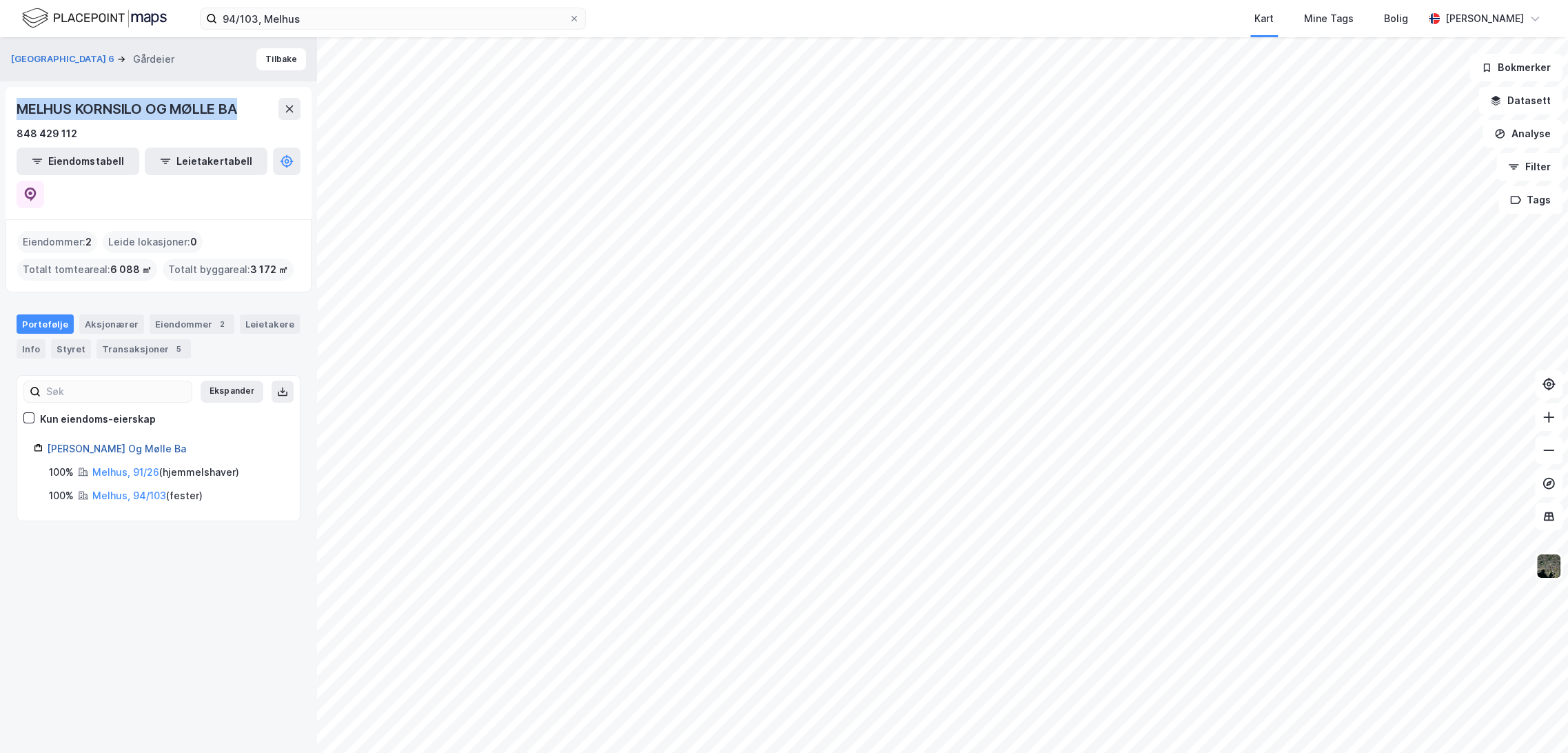
drag, startPoint x: 189, startPoint y: 417, endPoint x: 49, endPoint y: 418, distance: 140.0
click at [49, 440] on div "Melhus Kornsilo Og Mølle Ba" at bounding box center [164, 449] width 236 height 17
copy link "Melhus Kornsilo Og Mølle Ba"
click at [277, 64] on button "Tilbake" at bounding box center [281, 59] width 49 height 22
